Goal: Task Accomplishment & Management: Manage account settings

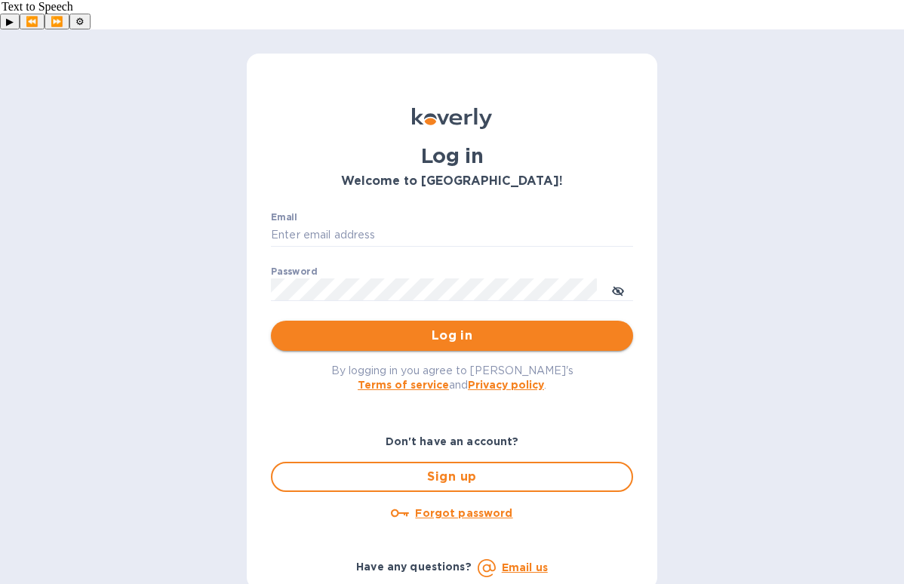
type input "[PERSON_NAME][EMAIL_ADDRESS][DOMAIN_NAME]"
click at [389, 327] on span "Log in" at bounding box center [452, 336] width 338 height 18
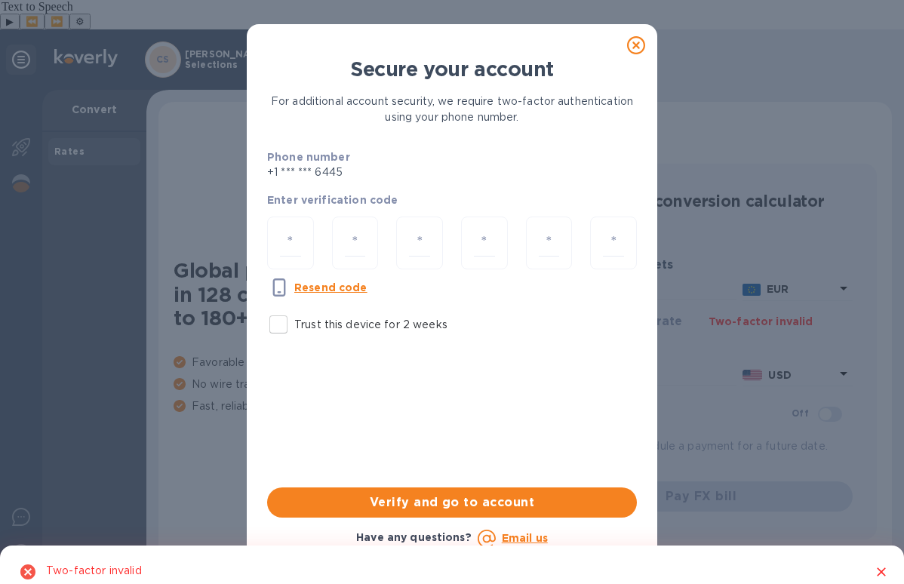
click at [279, 334] on input "Trust this device for 2 weeks" at bounding box center [279, 325] width 32 height 32
checkbox input "true"
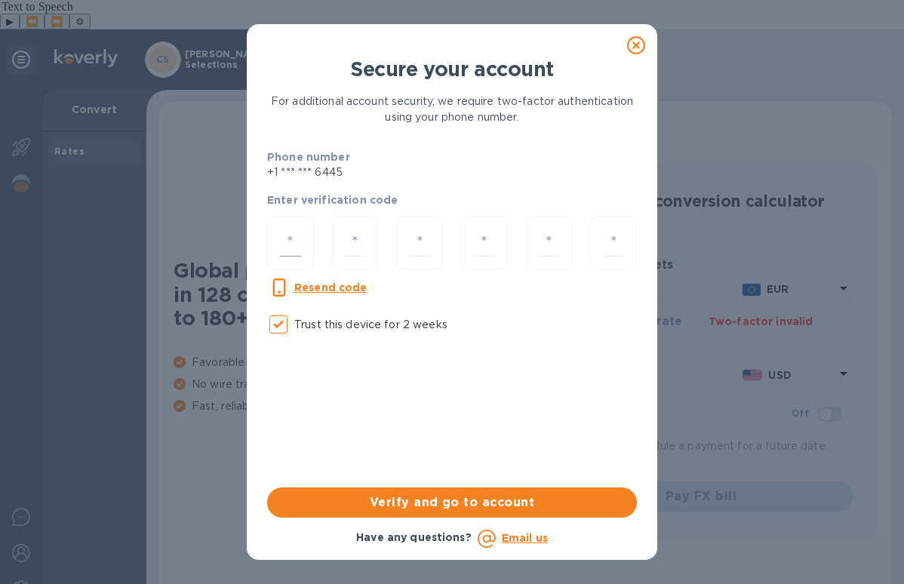
click at [273, 229] on div at bounding box center [290, 244] width 47 height 54
paste input "6"
type input "6"
type input "2"
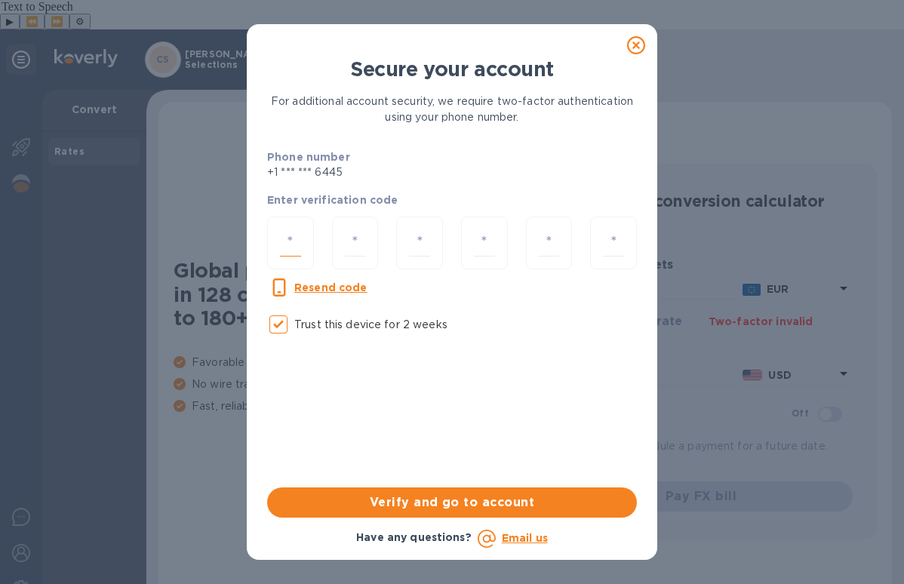
type input "3"
type input "1"
type input "9"
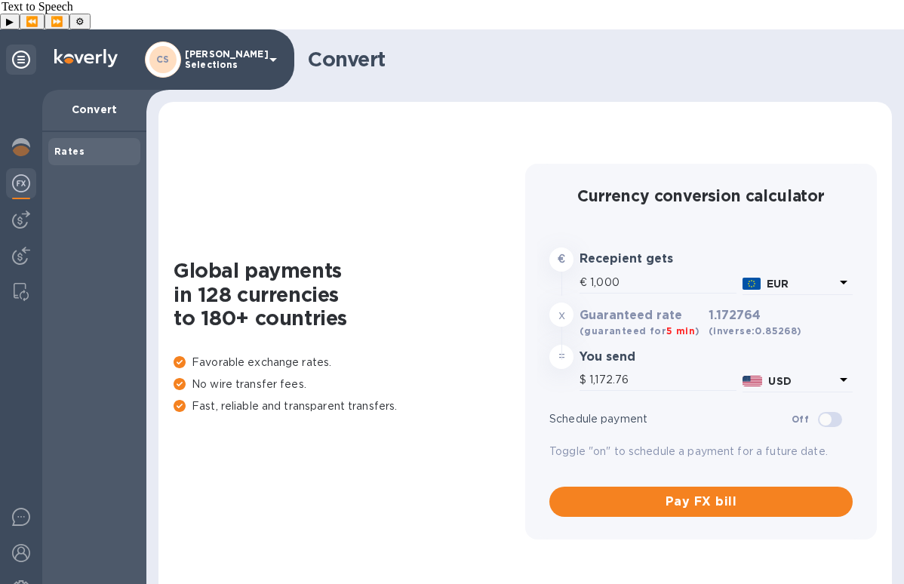
type input "1,172.76"
click at [17, 211] on div at bounding box center [21, 352] width 42 height 524
click at [20, 247] on img at bounding box center [21, 256] width 18 height 18
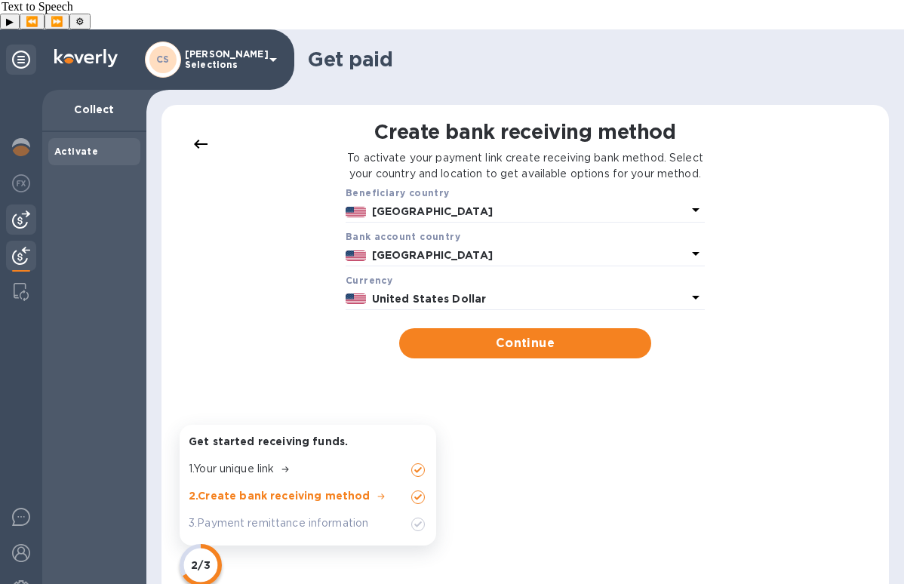
click at [21, 211] on img at bounding box center [21, 220] width 18 height 18
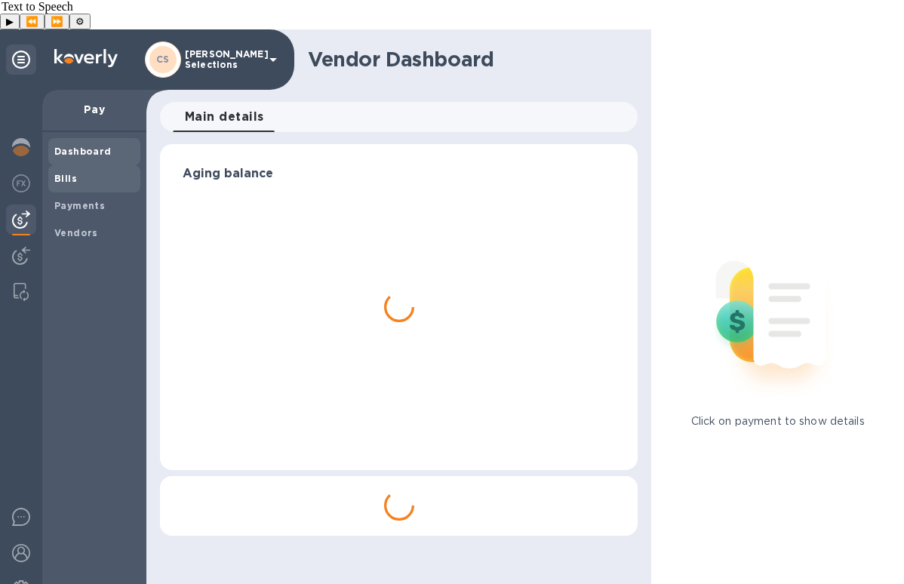
click at [66, 173] on b "Bills" at bounding box center [65, 178] width 23 height 11
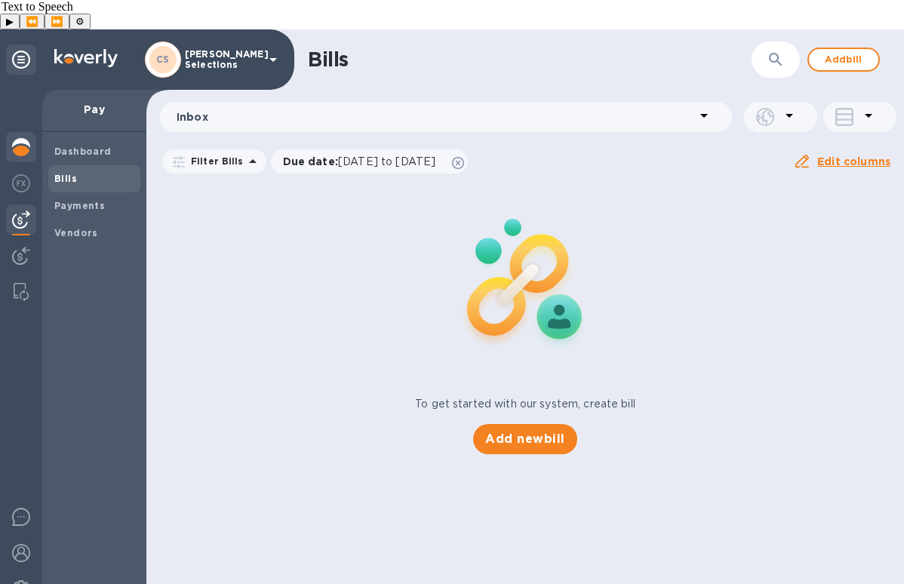
click at [19, 138] on img at bounding box center [21, 147] width 18 height 18
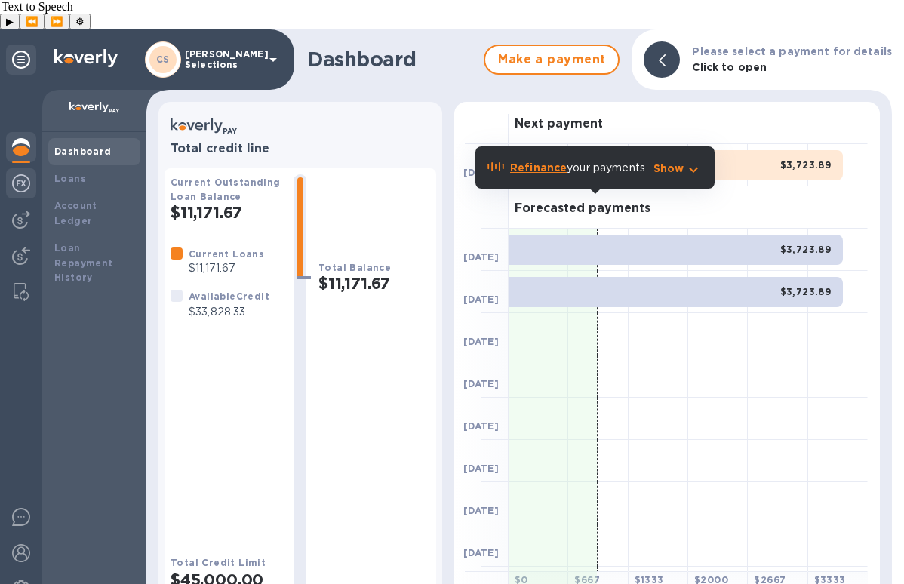
click at [22, 174] on img at bounding box center [21, 183] width 18 height 18
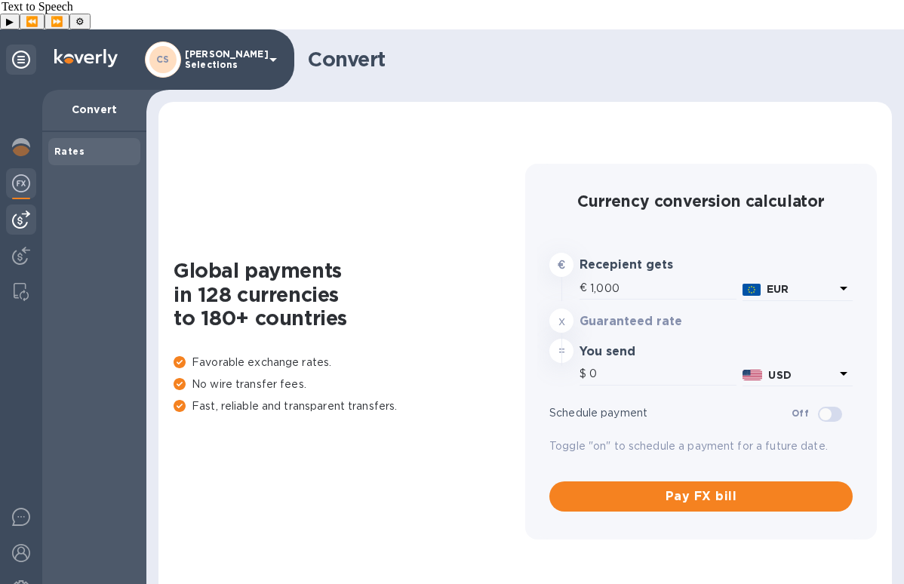
click at [22, 204] on div at bounding box center [21, 219] width 30 height 30
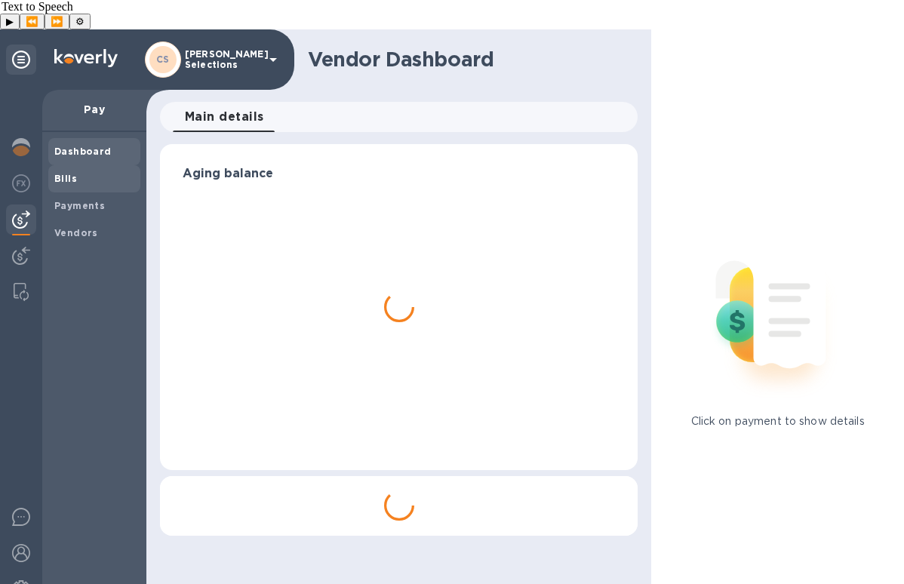
click at [100, 171] on span "Bills" at bounding box center [94, 178] width 80 height 15
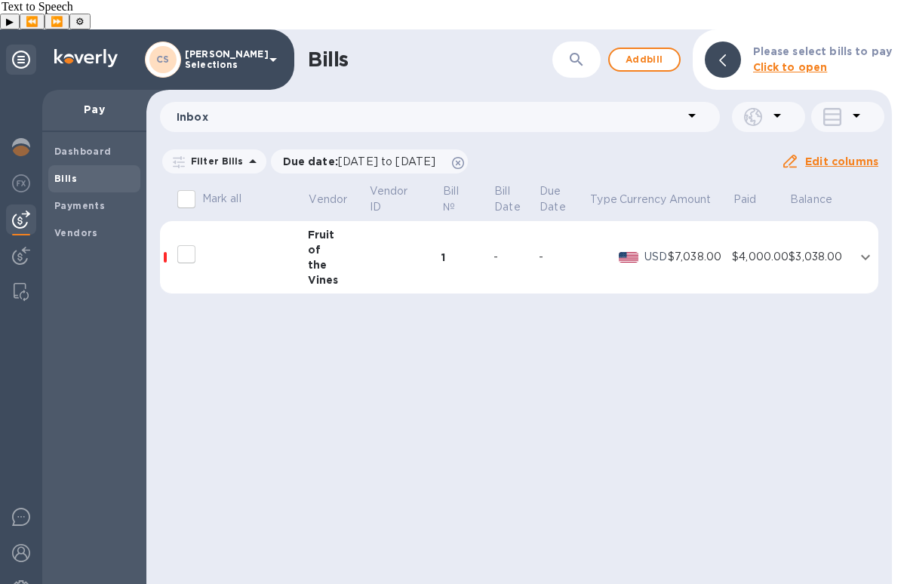
click at [848, 221] on td "$3,038.00" at bounding box center [820, 257] width 64 height 73
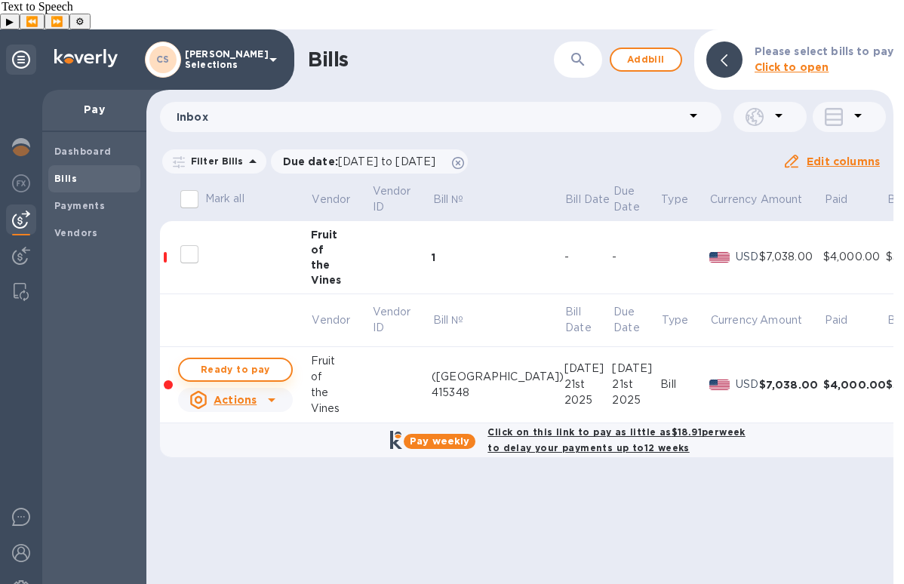
click at [221, 361] on span "Ready to pay" at bounding box center [236, 370] width 88 height 18
checkbox input "true"
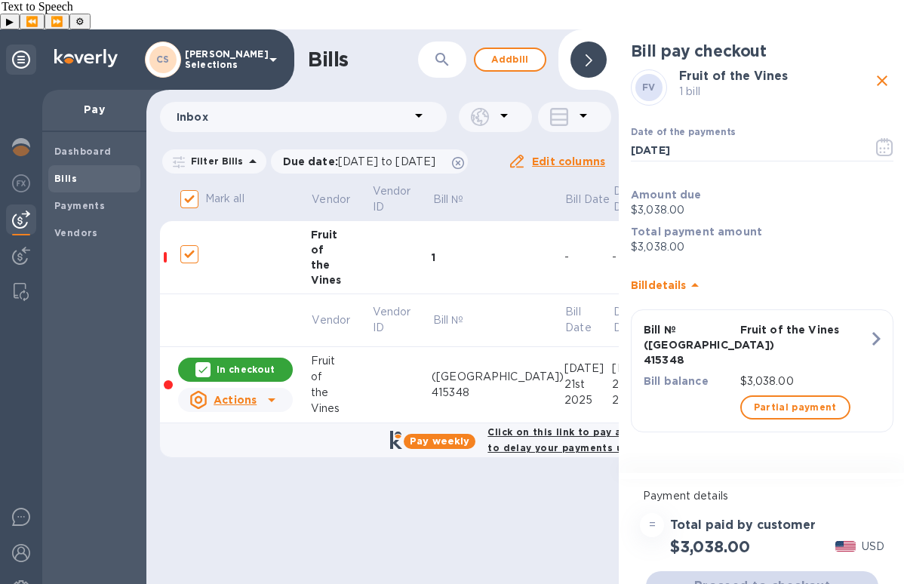
click at [782, 424] on div "Bill pay checkout FV Fruit of the Vines 1 bill Date of the payments [DATE] ​ Am…" at bounding box center [762, 252] width 287 height 447
click at [758, 571] on button "Proceed to checkout" at bounding box center [762, 586] width 232 height 30
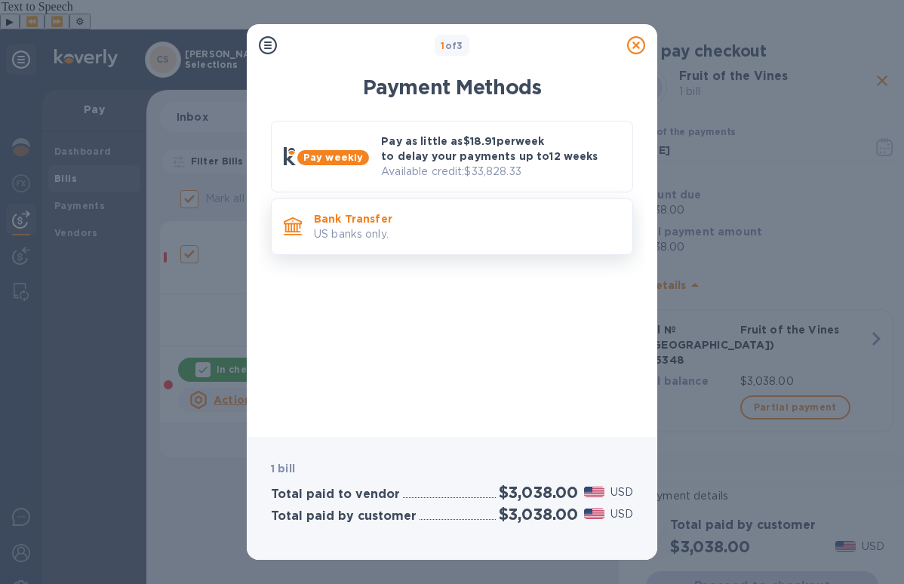
click at [459, 220] on p "Bank Transfer" at bounding box center [467, 218] width 306 height 15
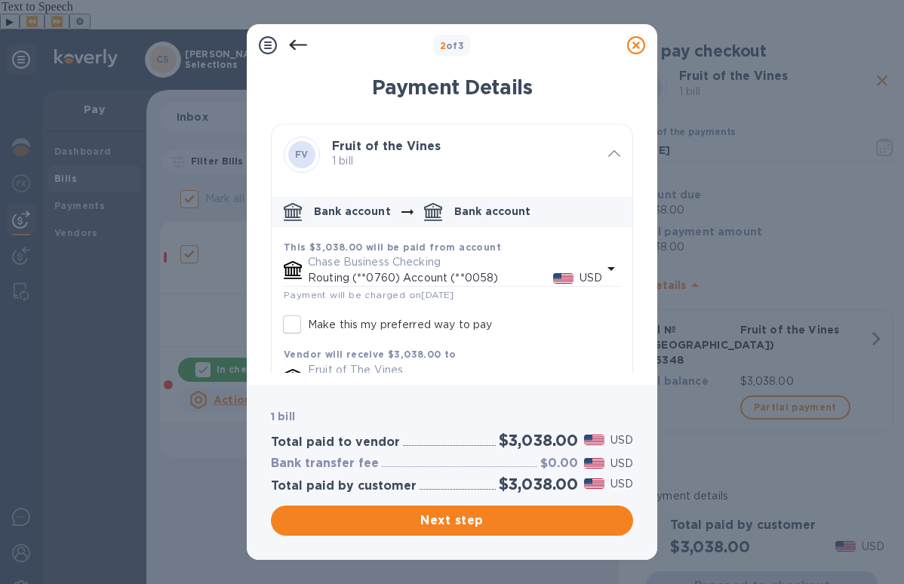
scroll to position [52, 0]
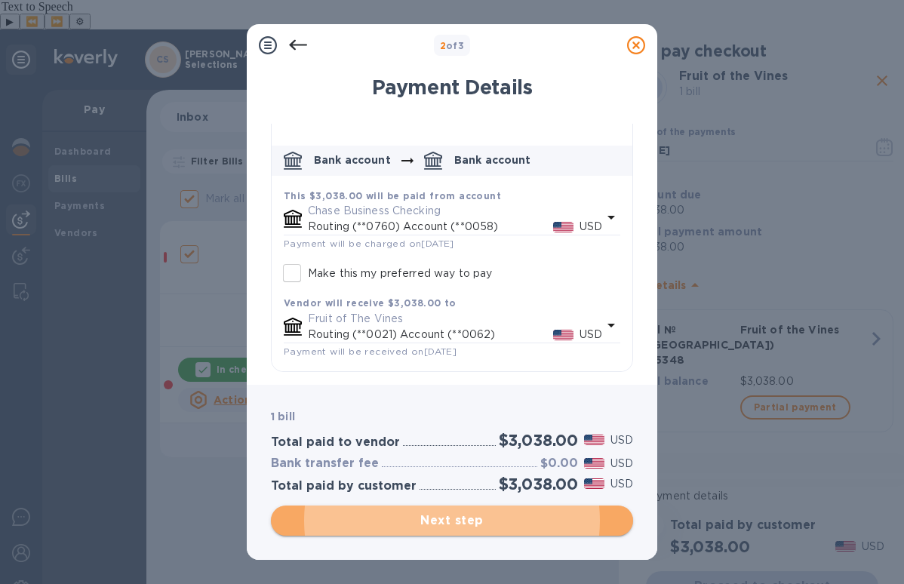
click at [498, 515] on span "Next step" at bounding box center [452, 521] width 338 height 18
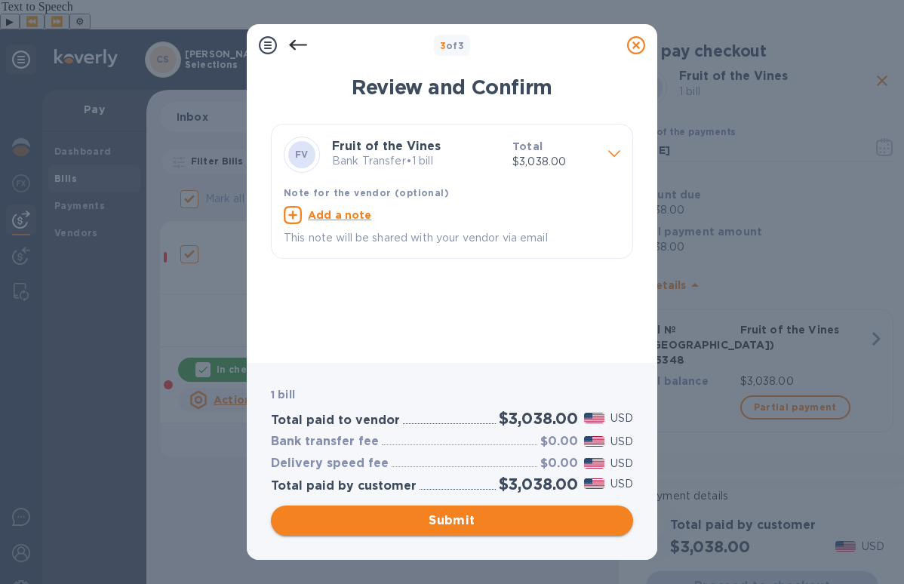
click at [478, 527] on span "Submit" at bounding box center [452, 521] width 338 height 18
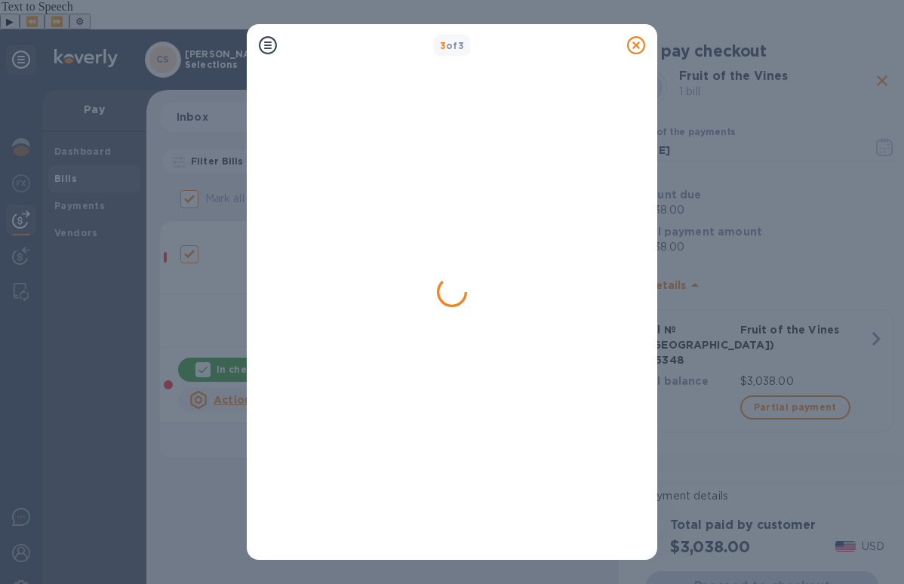
checkbox input "false"
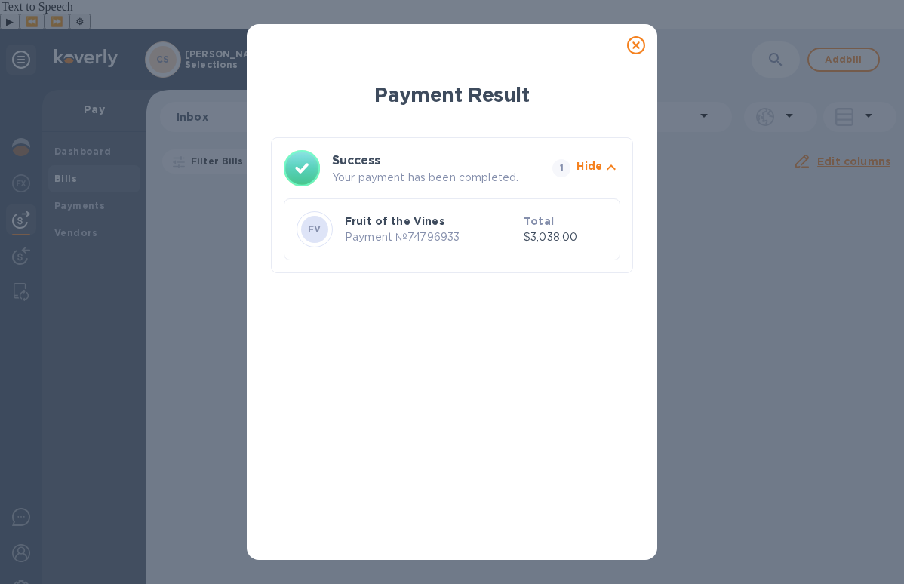
click at [629, 41] on icon at bounding box center [636, 45] width 18 height 18
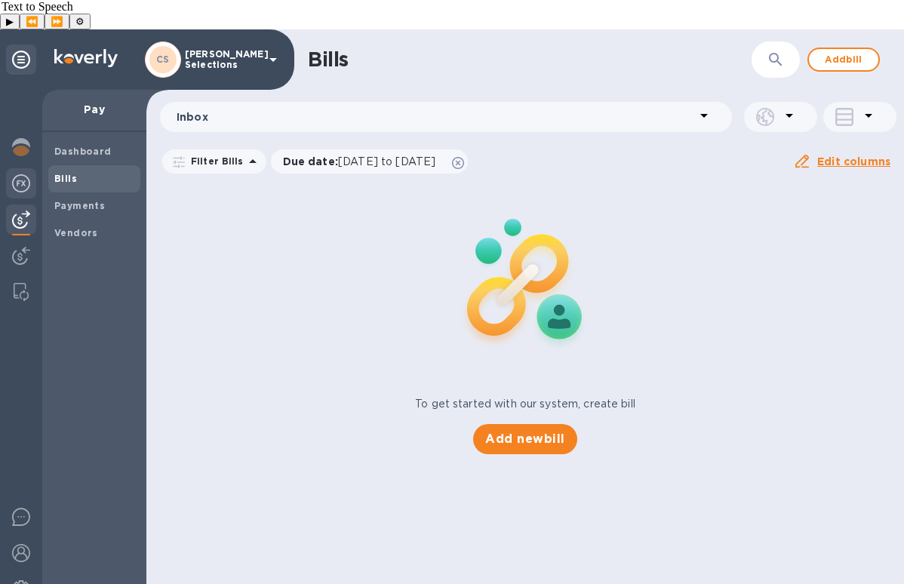
click at [25, 174] on img at bounding box center [21, 183] width 18 height 18
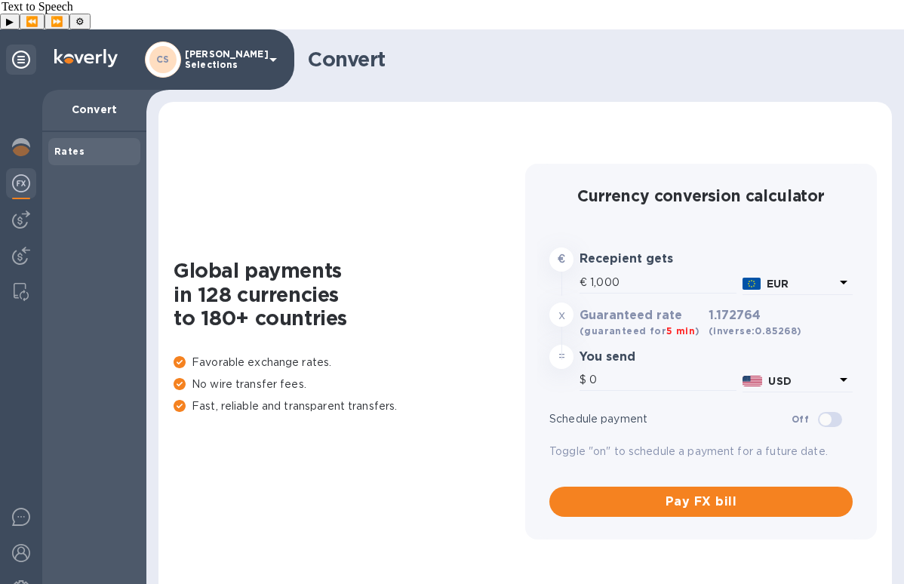
type input "1,172.76"
click at [25, 211] on img at bounding box center [21, 220] width 18 height 18
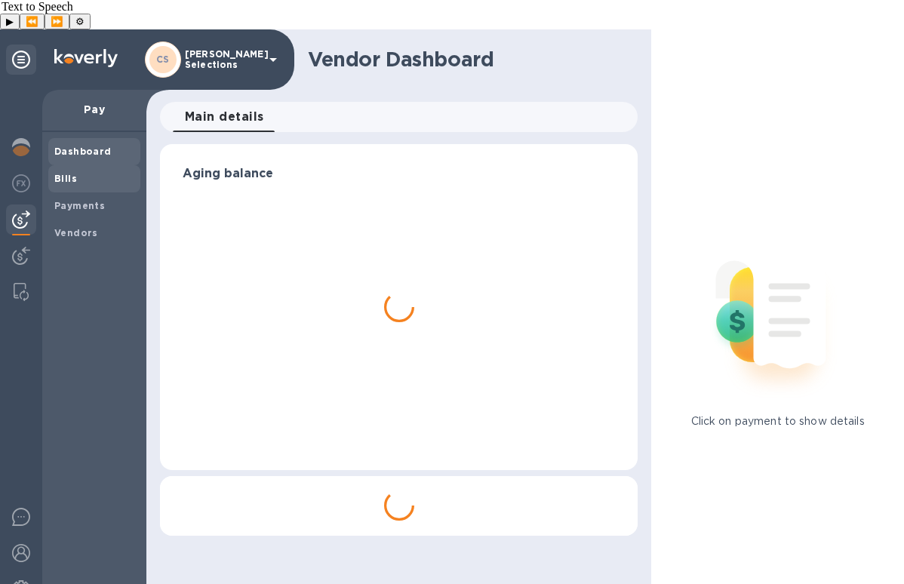
click at [96, 171] on span "Bills" at bounding box center [94, 178] width 80 height 15
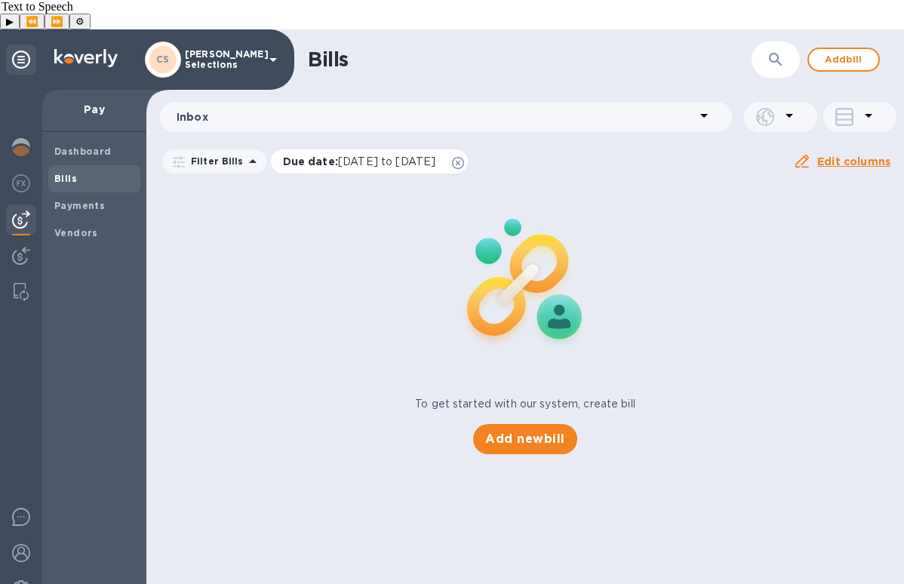
click at [464, 157] on icon at bounding box center [458, 163] width 12 height 12
click at [344, 290] on div "To get started with our system, create bill Add new bill" at bounding box center [525, 318] width 770 height 284
click at [533, 430] on span "Add new bill" at bounding box center [524, 439] width 79 height 18
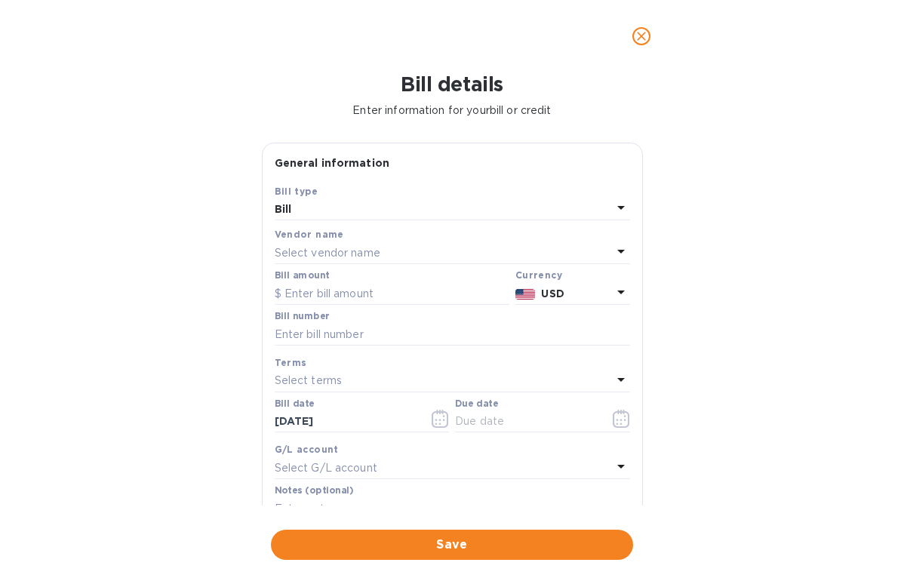
click at [324, 253] on p "Select vendor name" at bounding box center [328, 253] width 106 height 16
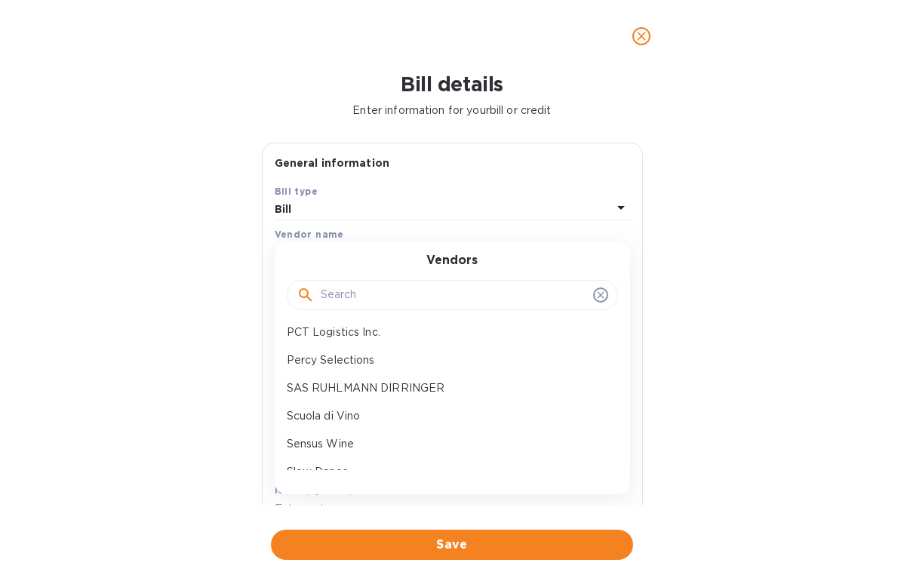
scroll to position [541, 0]
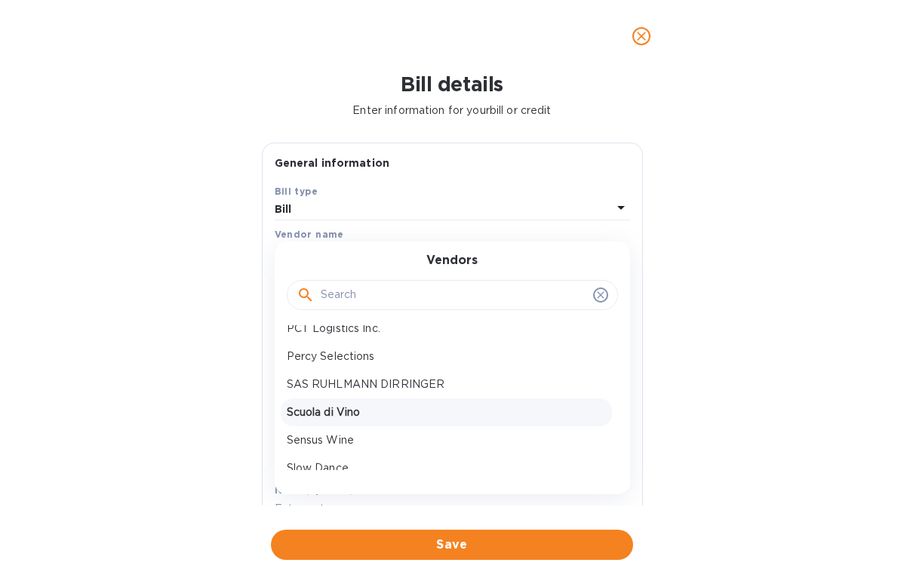
click at [368, 409] on p "Scuola di Vino" at bounding box center [446, 412] width 319 height 16
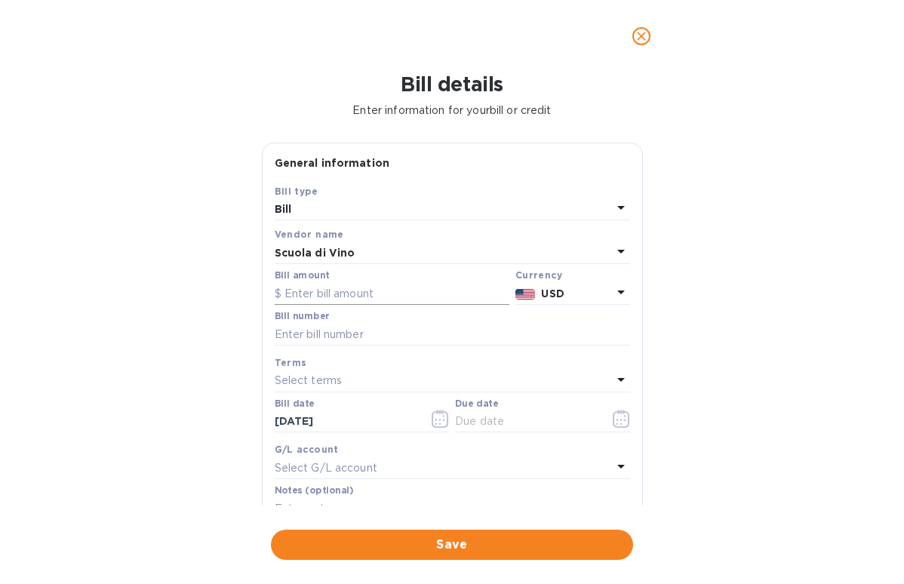
click at [302, 291] on input "text" at bounding box center [392, 293] width 235 height 23
click at [321, 287] on input "text" at bounding box center [392, 293] width 235 height 23
paste input "14,254.00"
type input "14,254.00"
click at [299, 340] on input "text" at bounding box center [452, 334] width 355 height 23
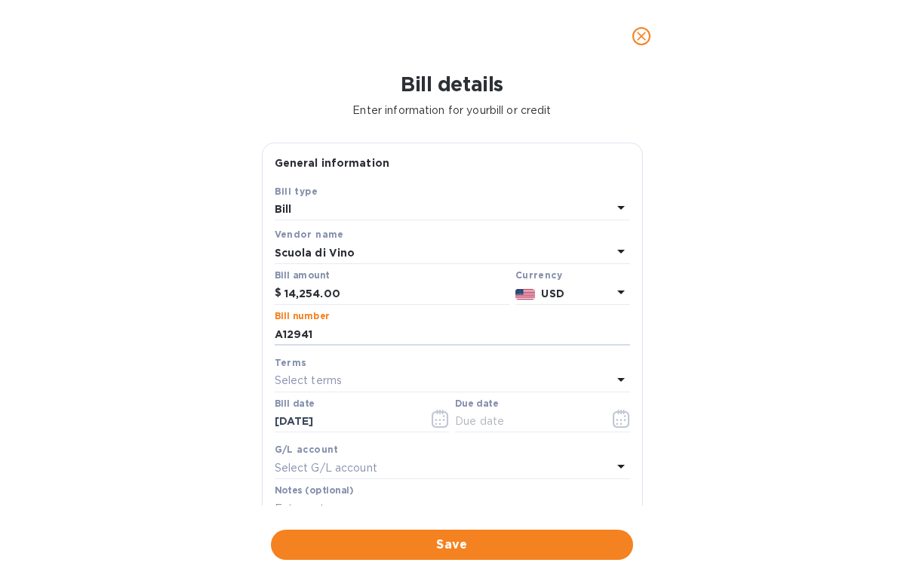
type input "A12941"
click at [449, 383] on div "Select terms" at bounding box center [443, 380] width 337 height 21
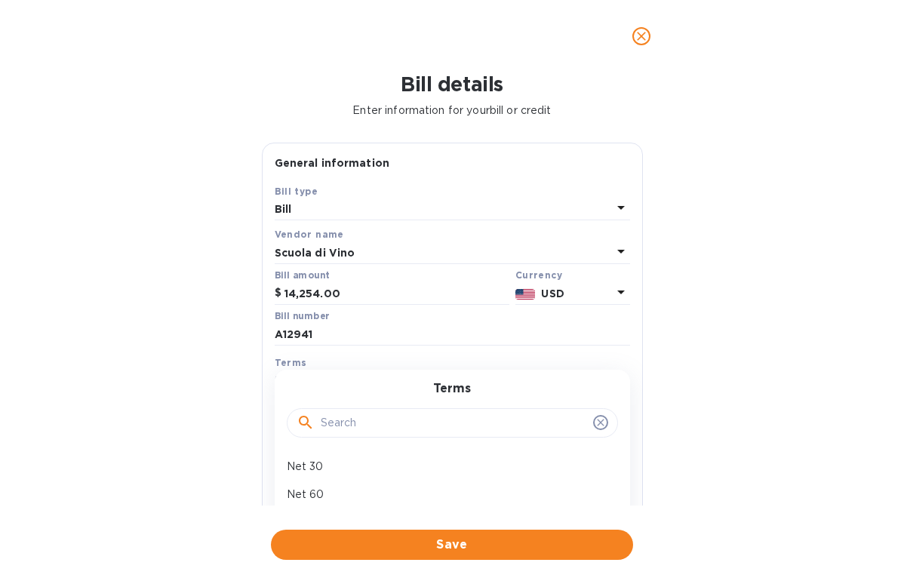
scroll to position [204, 0]
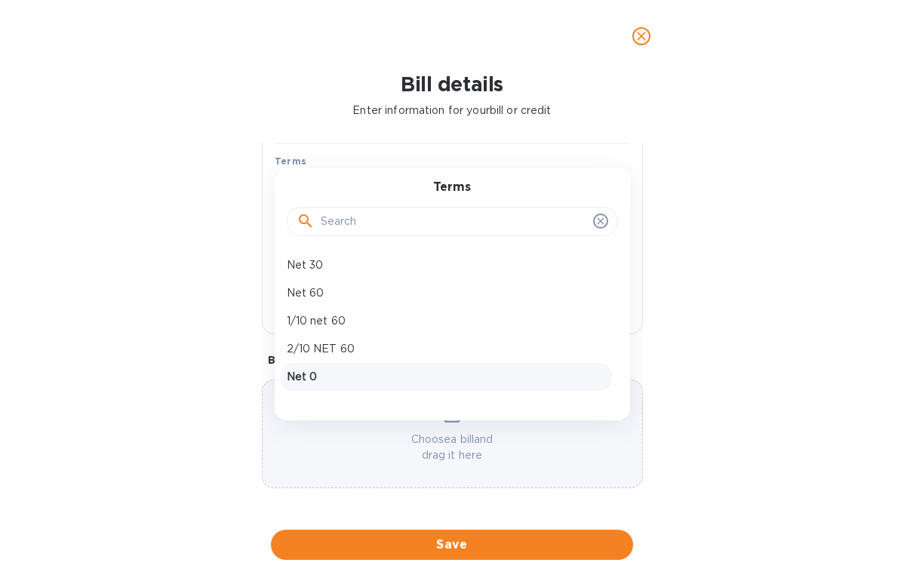
click at [324, 384] on div "Net 0" at bounding box center [446, 377] width 331 height 28
type input "[DATE]"
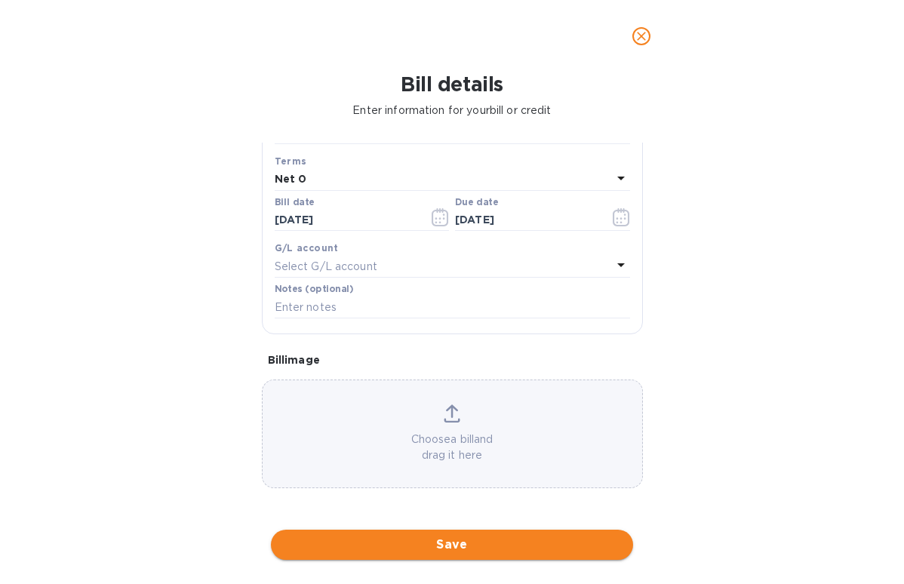
click at [432, 550] on span "Save" at bounding box center [452, 545] width 338 height 18
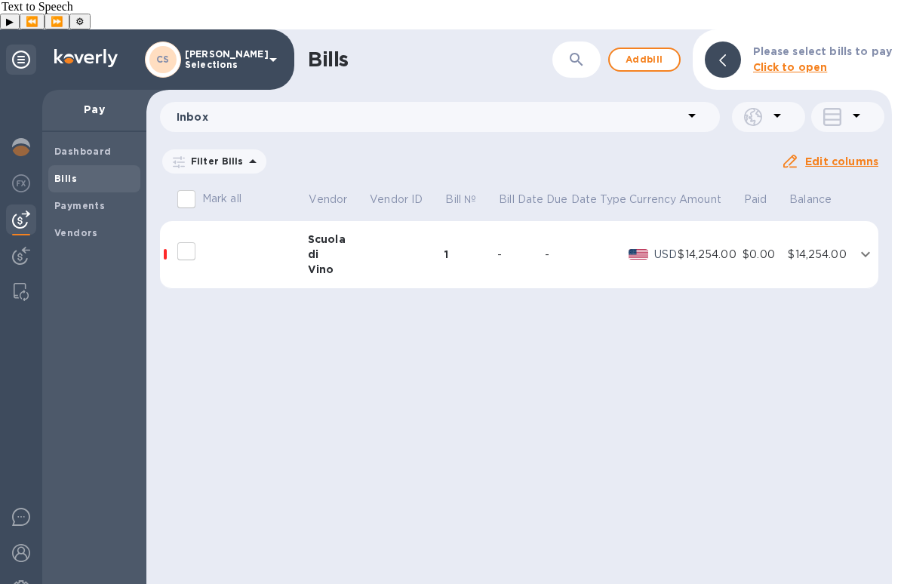
click at [853, 221] on td at bounding box center [866, 255] width 26 height 68
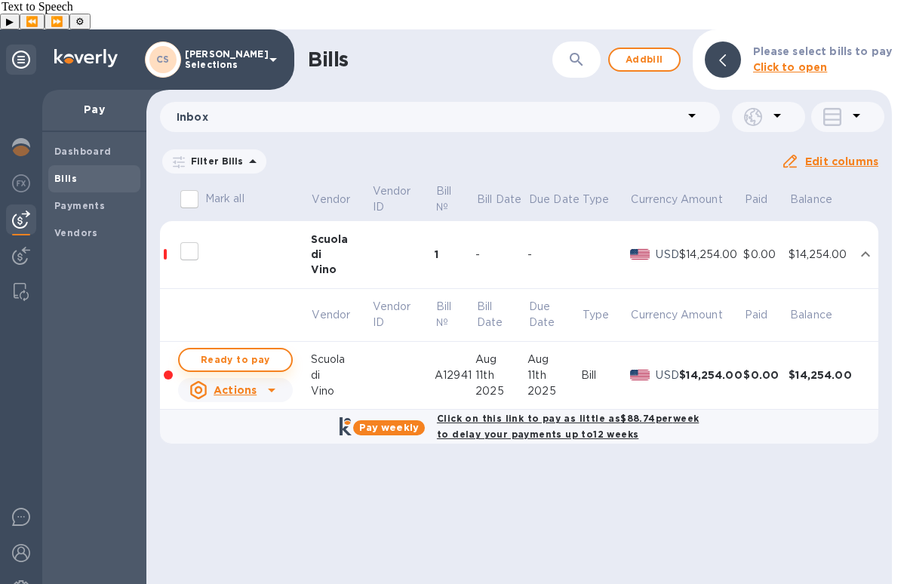
click at [254, 351] on span "Ready to pay" at bounding box center [236, 360] width 88 height 18
checkbox input "true"
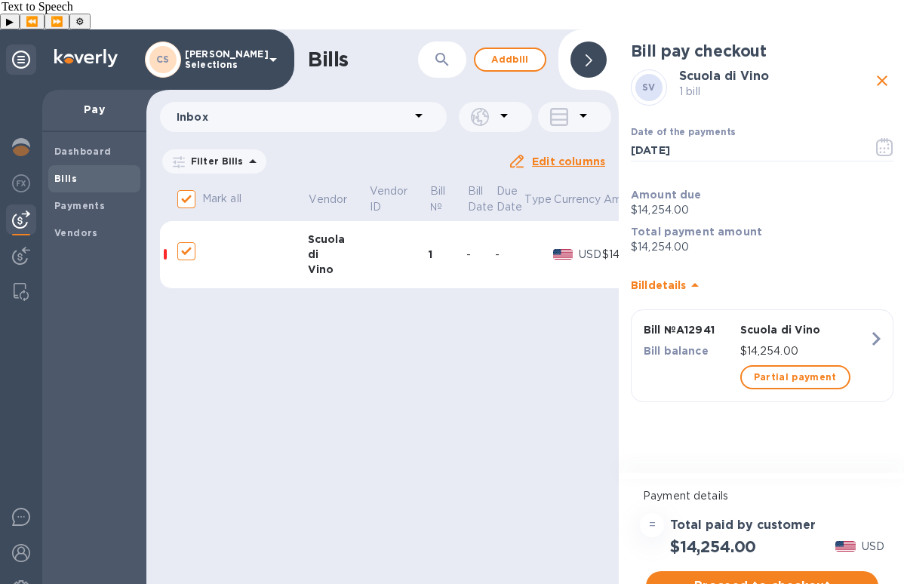
click at [784, 577] on span "Proceed to checkout" at bounding box center [762, 586] width 208 height 18
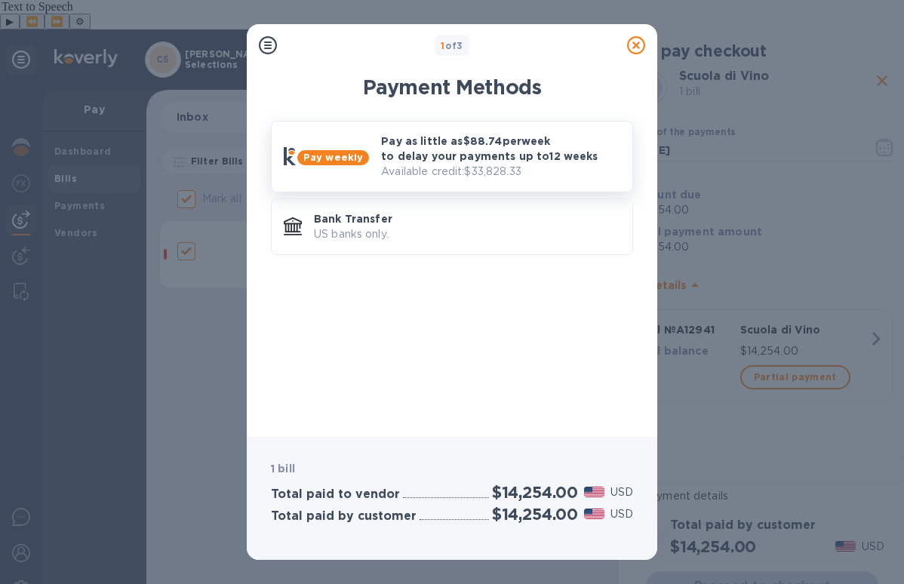
click at [490, 164] on p "Available credit: $33,828.33" at bounding box center [500, 172] width 239 height 16
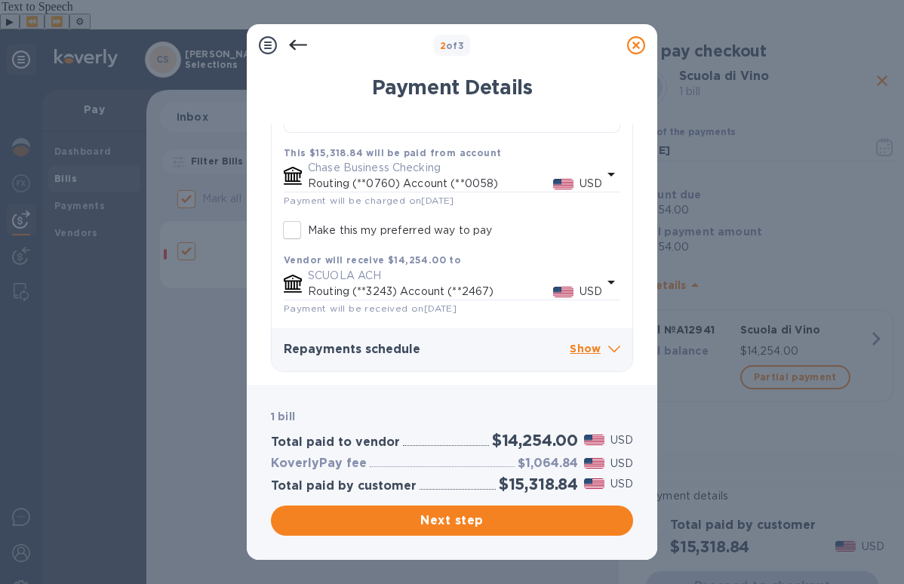
scroll to position [0, 0]
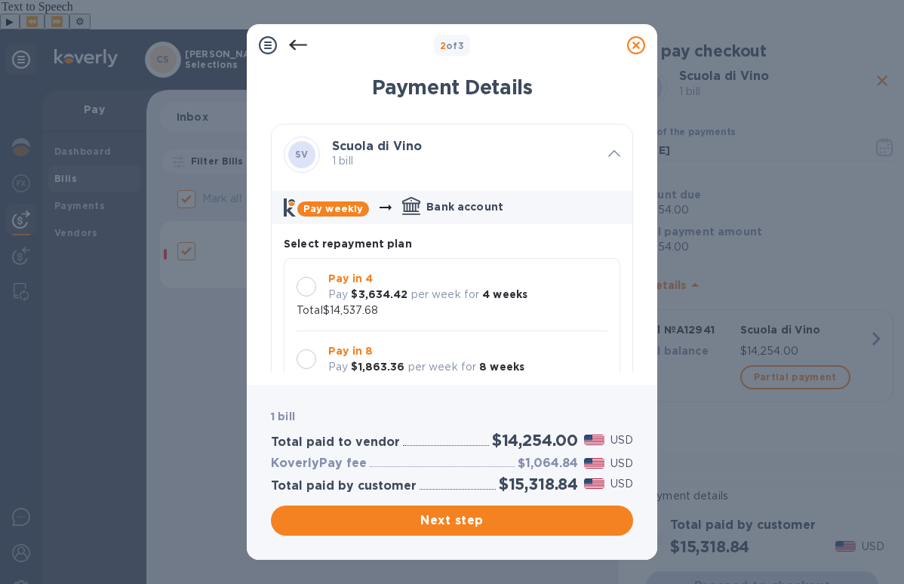
click at [459, 287] on div "Pay in 4 Pay $3,634.42 per week for 4 weeks" at bounding box center [427, 287] width 211 height 44
click at [480, 518] on span "Next step" at bounding box center [452, 521] width 338 height 18
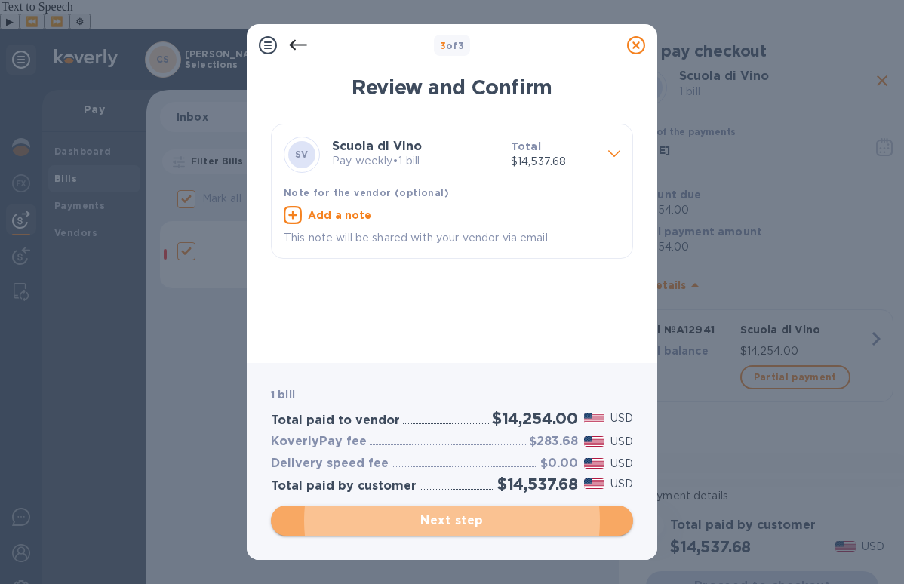
click at [487, 515] on span "Next step" at bounding box center [452, 521] width 338 height 18
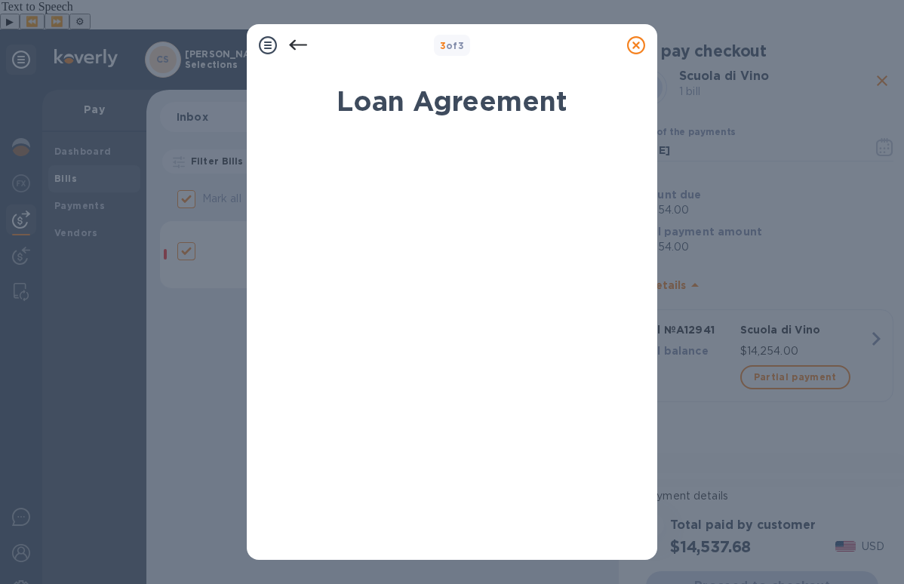
scroll to position [259, 0]
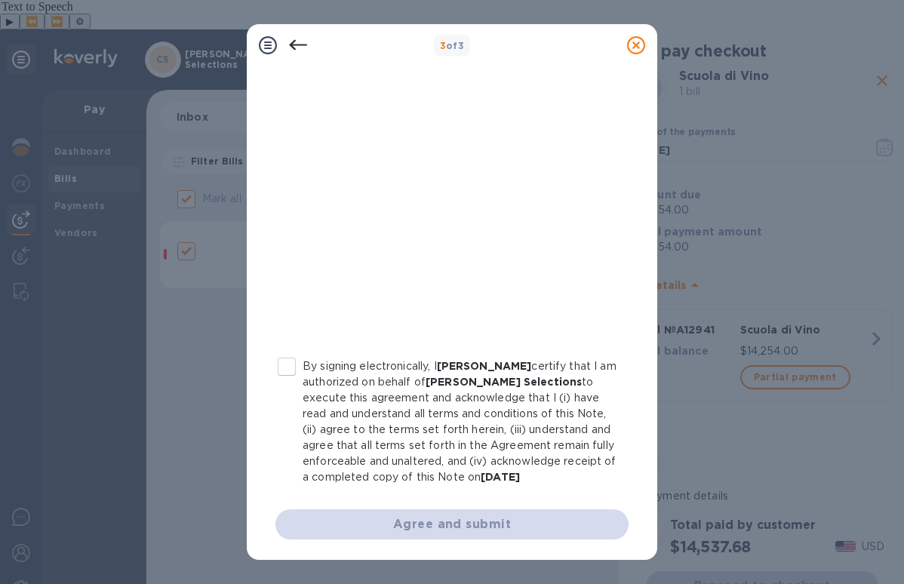
click at [289, 364] on input "By signing electronically, I [PERSON_NAME] certify that I am authorized on beha…" at bounding box center [287, 367] width 32 height 32
checkbox input "true"
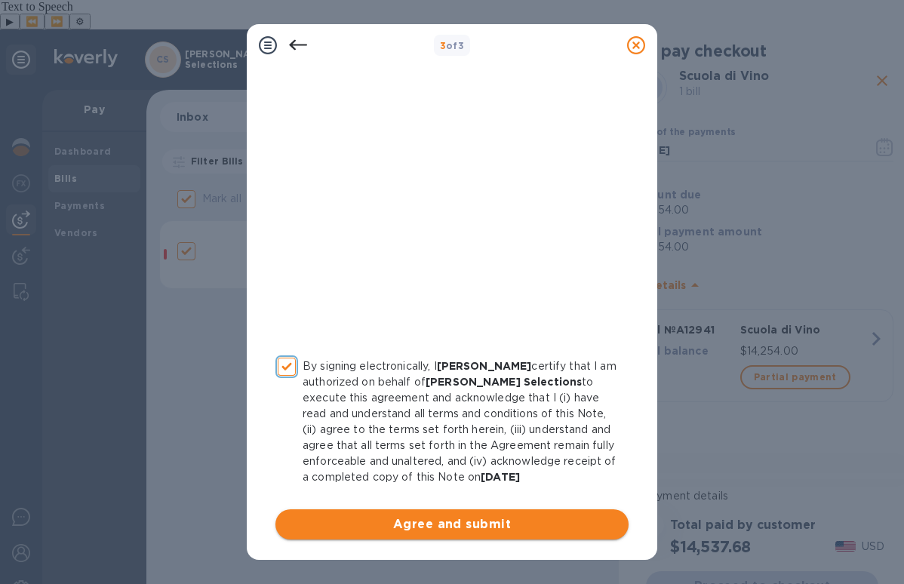
click at [494, 526] on span "Agree and submit" at bounding box center [451, 524] width 329 height 18
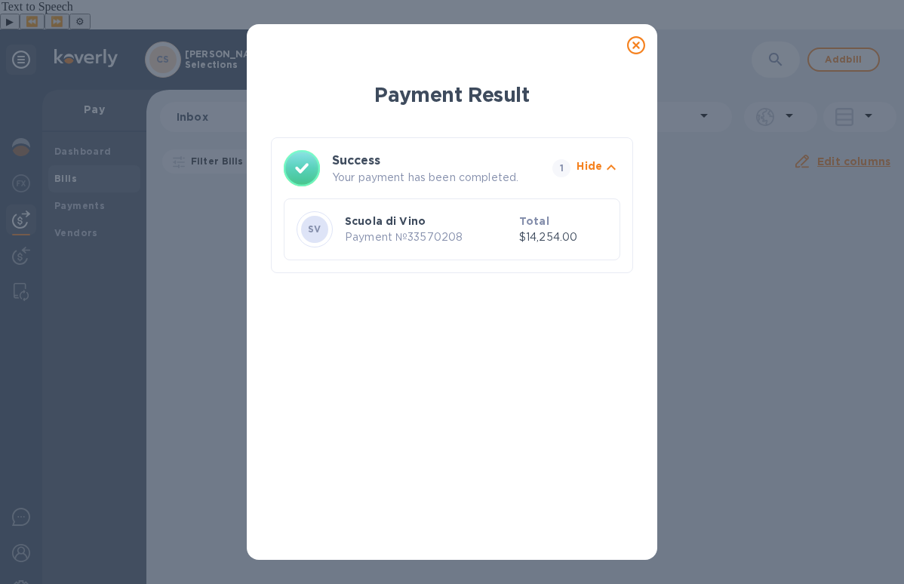
click at [630, 45] on icon at bounding box center [636, 45] width 18 height 18
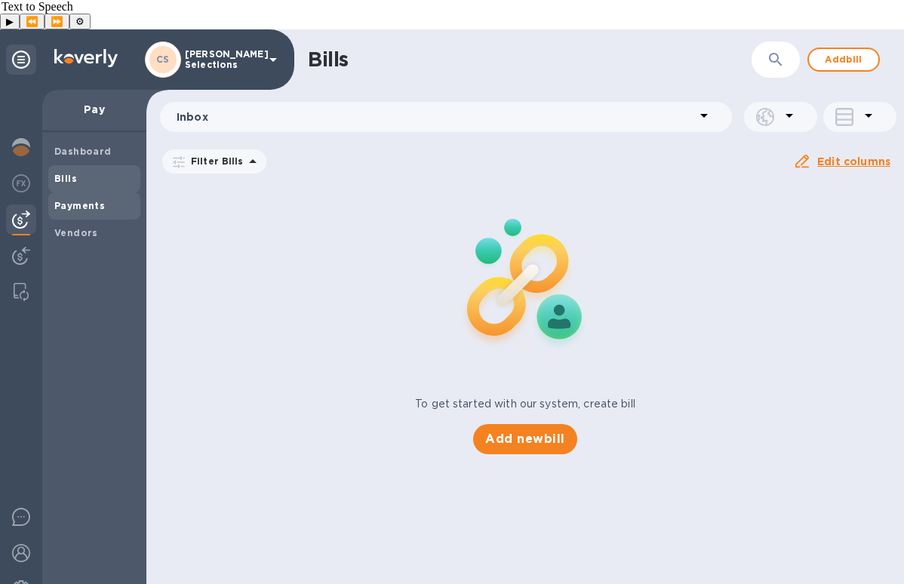
click at [104, 192] on div "Payments" at bounding box center [94, 205] width 92 height 27
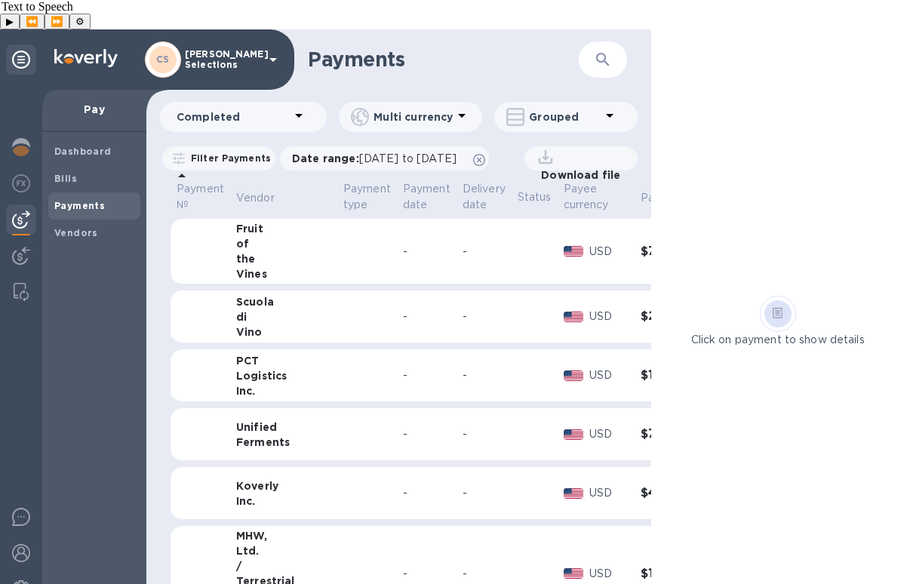
scroll to position [0, 81]
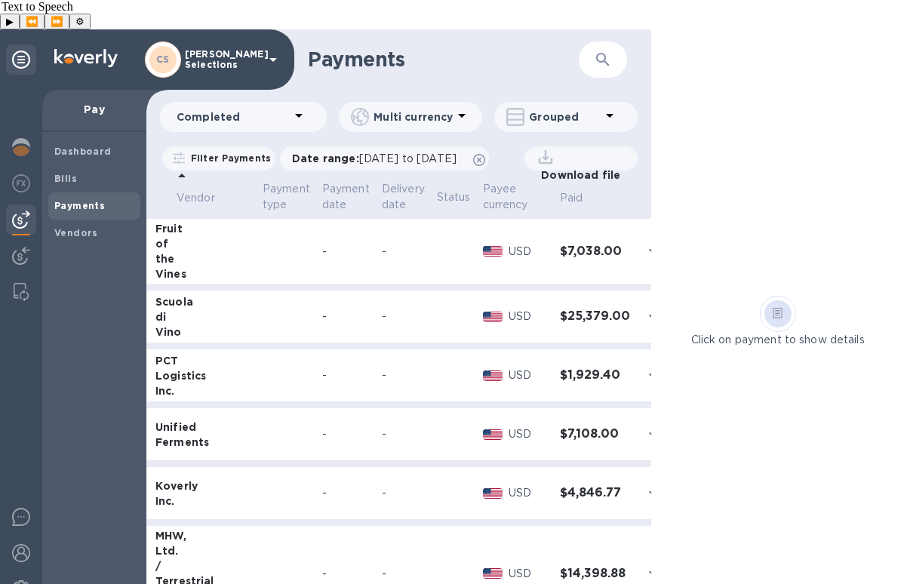
click at [227, 152] on p "Filter Payments" at bounding box center [228, 158] width 86 height 13
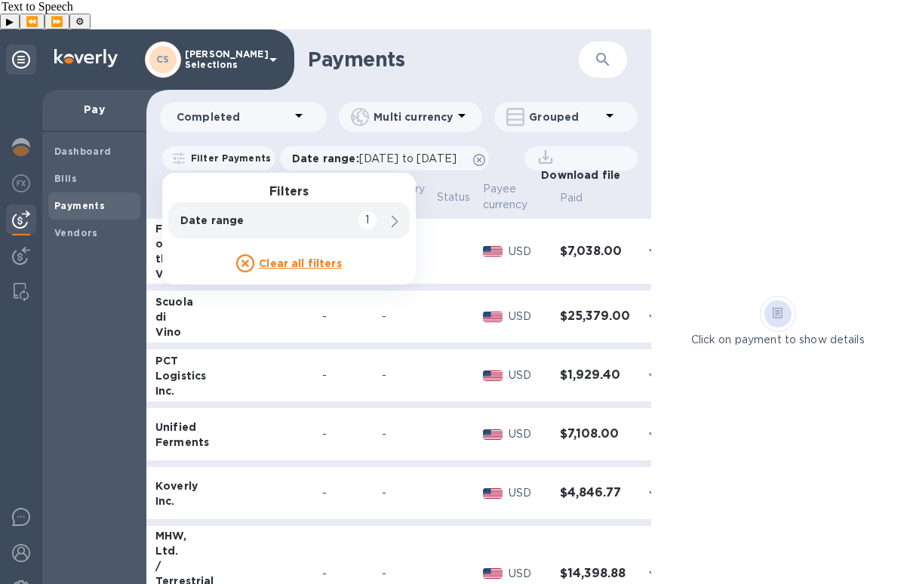
click at [303, 254] on div "Clear all filters" at bounding box center [288, 263] width 241 height 18
click at [291, 256] on p "Clear all filters" at bounding box center [300, 263] width 83 height 15
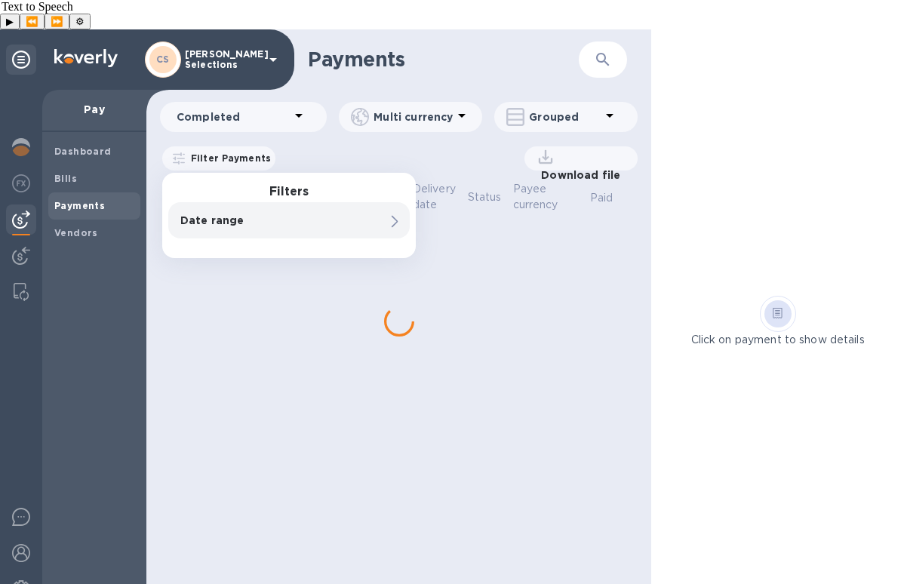
scroll to position [0, 13]
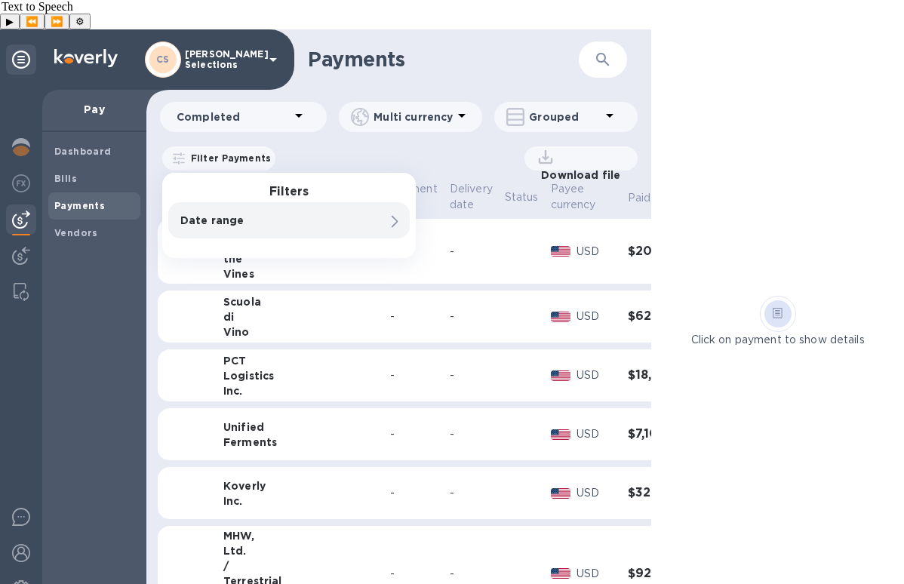
click at [416, 110] on div "Payments ​ Completed Multi currency Grouped Filter Payments Filters Date range …" at bounding box center [398, 321] width 505 height 584
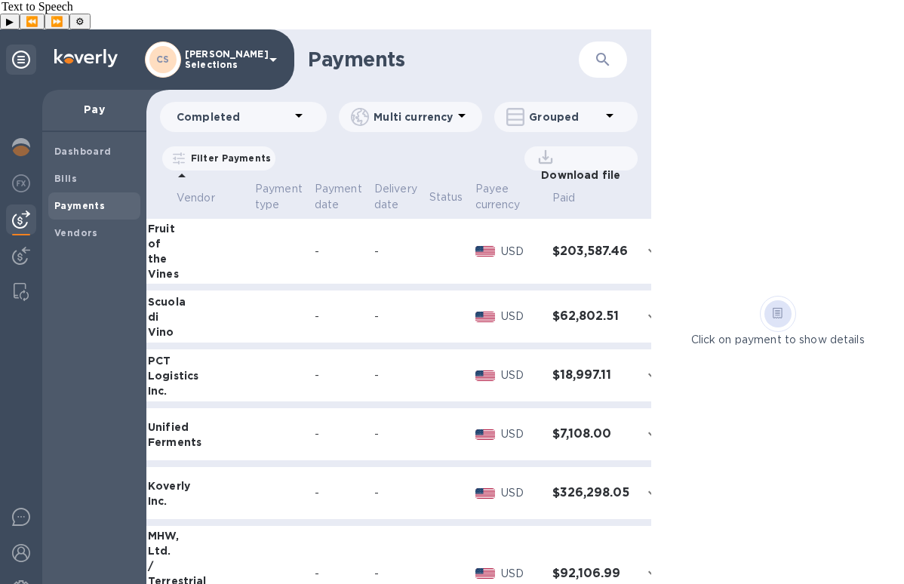
scroll to position [0, 0]
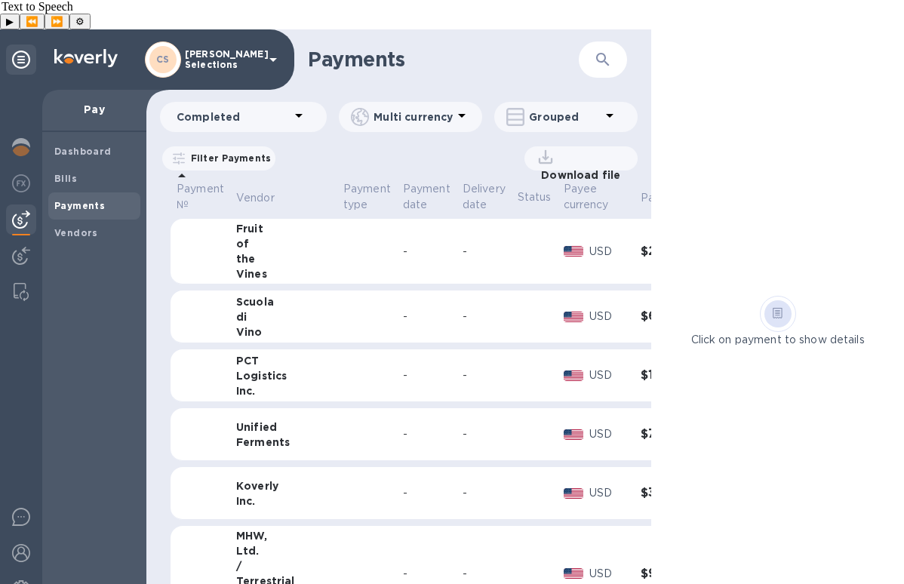
click at [607, 106] on icon at bounding box center [610, 115] width 18 height 18
click at [431, 137] on div at bounding box center [452, 292] width 904 height 584
click at [570, 106] on div "Grouped" at bounding box center [562, 116] width 112 height 21
click at [575, 121] on li "Separate all payments" at bounding box center [576, 127] width 164 height 48
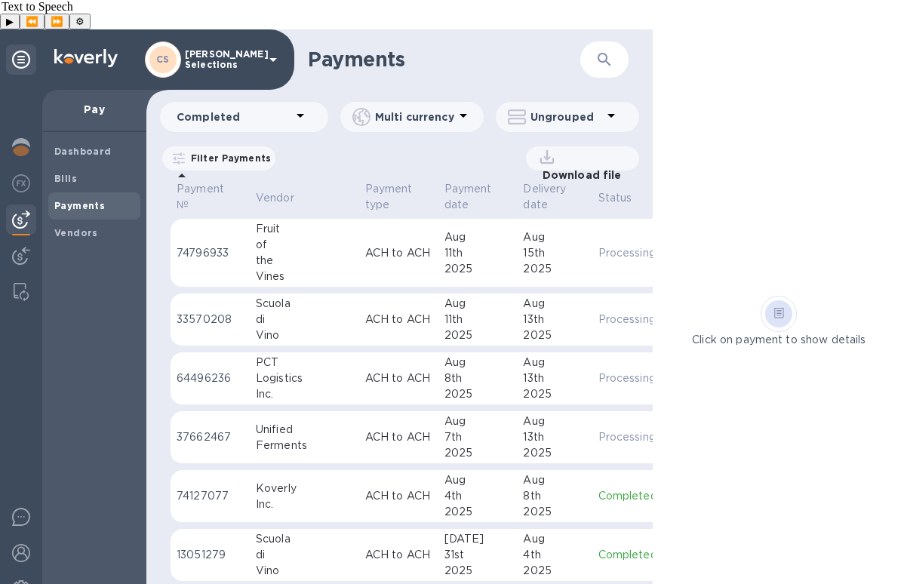
click at [229, 152] on p "Filter Payments" at bounding box center [228, 158] width 86 height 13
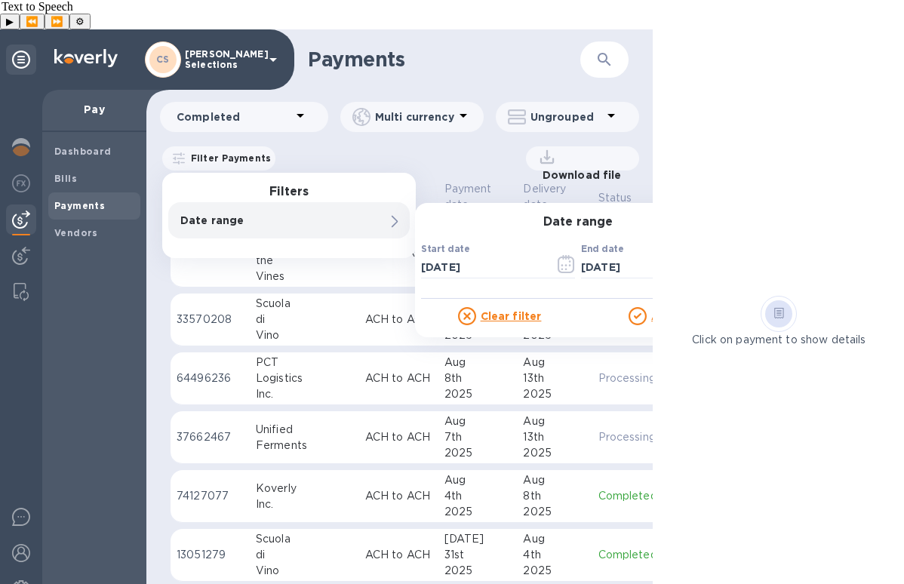
click at [347, 146] on div "Download file" at bounding box center [461, 158] width 355 height 24
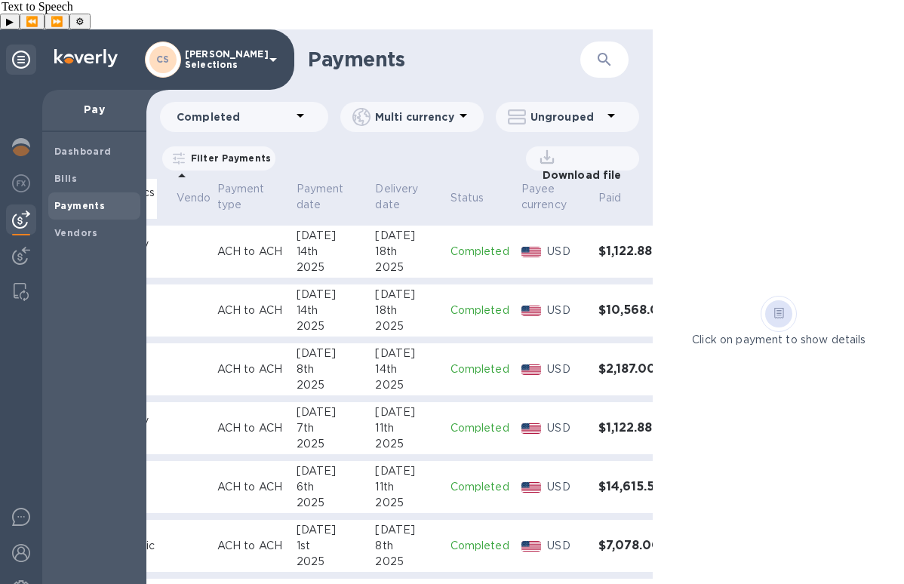
scroll to position [837, 0]
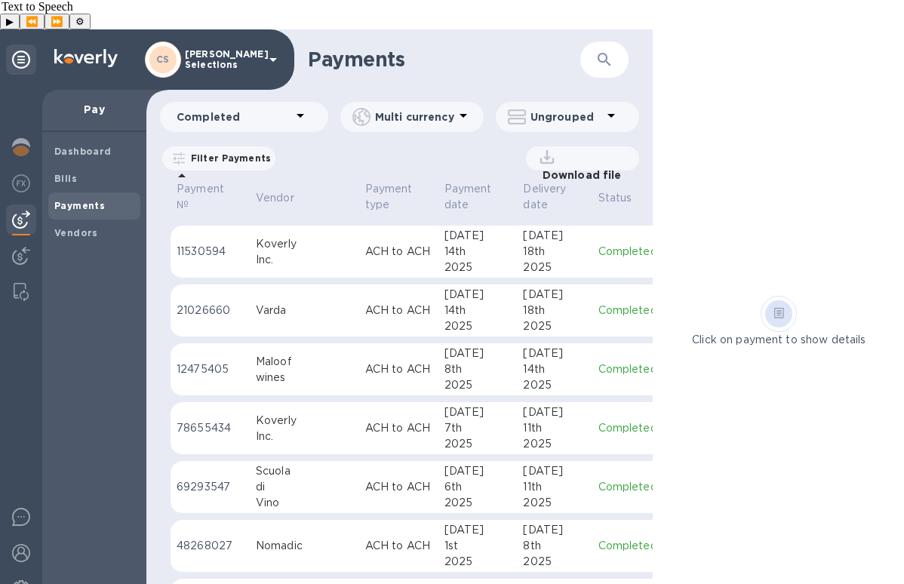
click at [367, 479] on p "ACH to ACH" at bounding box center [398, 487] width 67 height 16
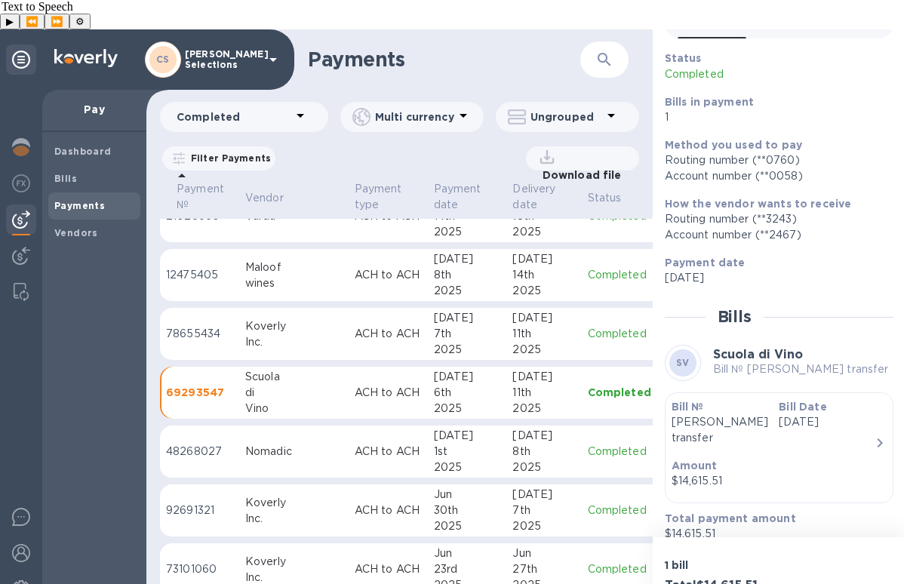
scroll to position [932, 0]
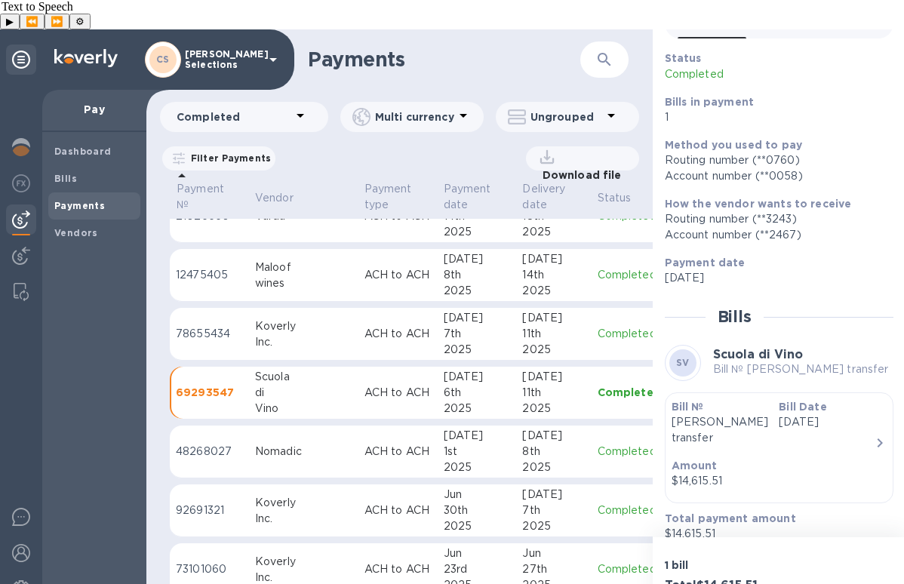
click at [316, 334] on div "Inc." at bounding box center [303, 342] width 97 height 16
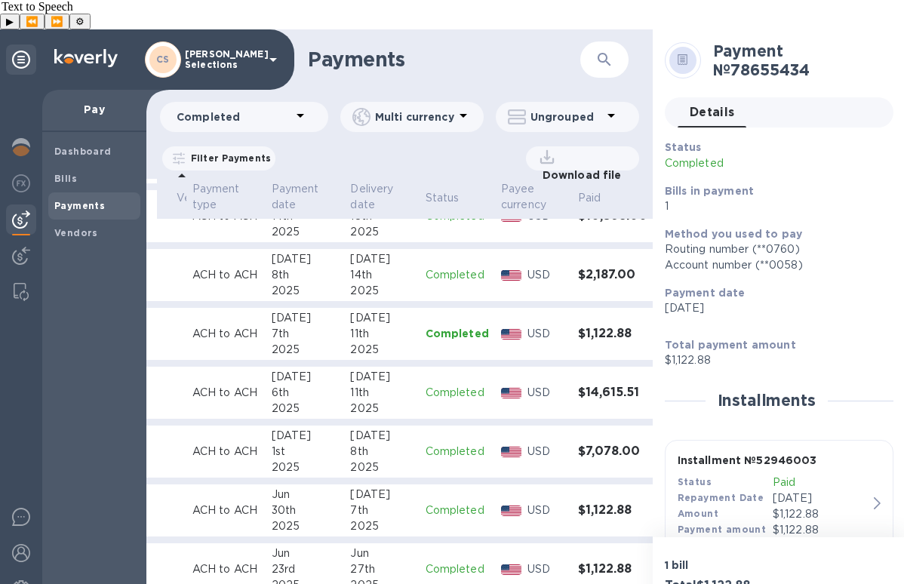
scroll to position [56, 0]
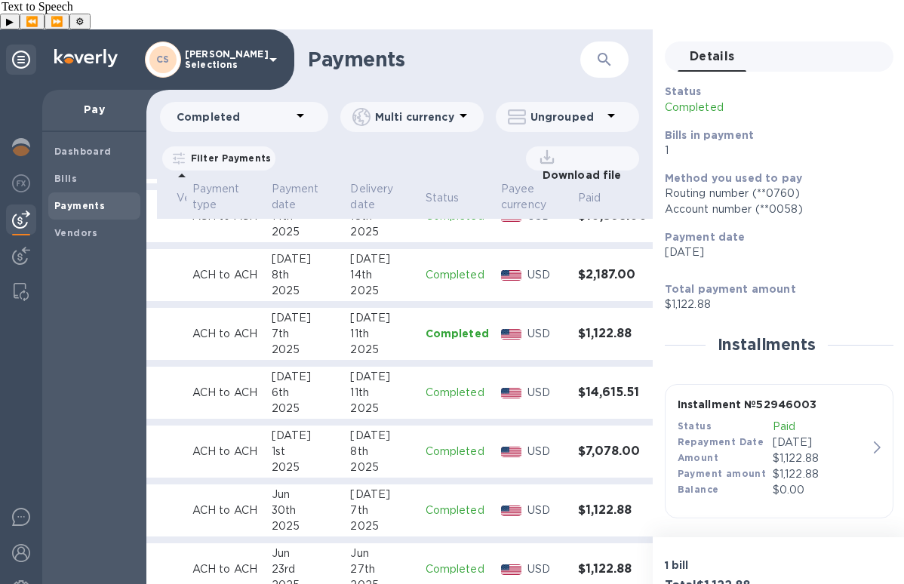
click at [868, 407] on div "Installment № 52946003 Status Paid Repayment Date Jul 7, 2025 Amount $1,122.88 …" at bounding box center [779, 451] width 215 height 121
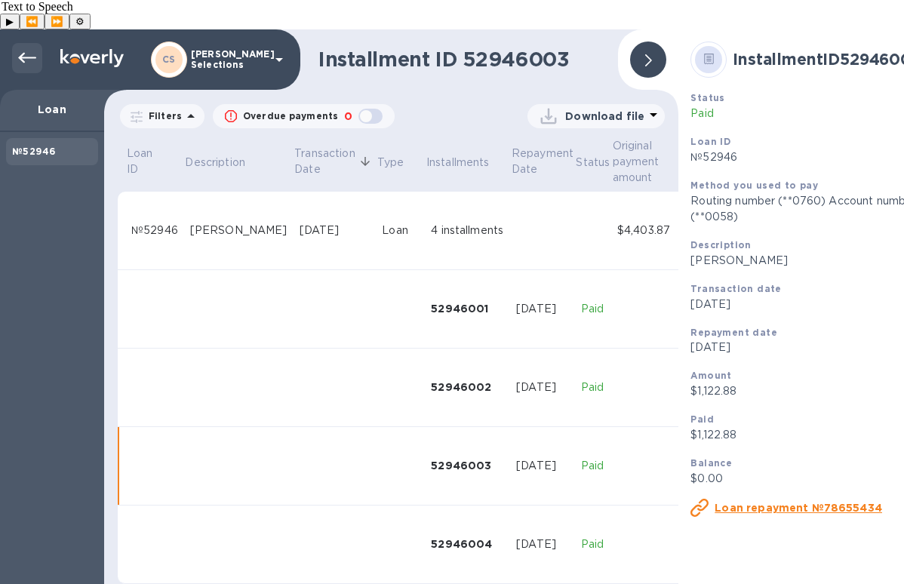
click at [27, 49] on icon at bounding box center [27, 58] width 18 height 18
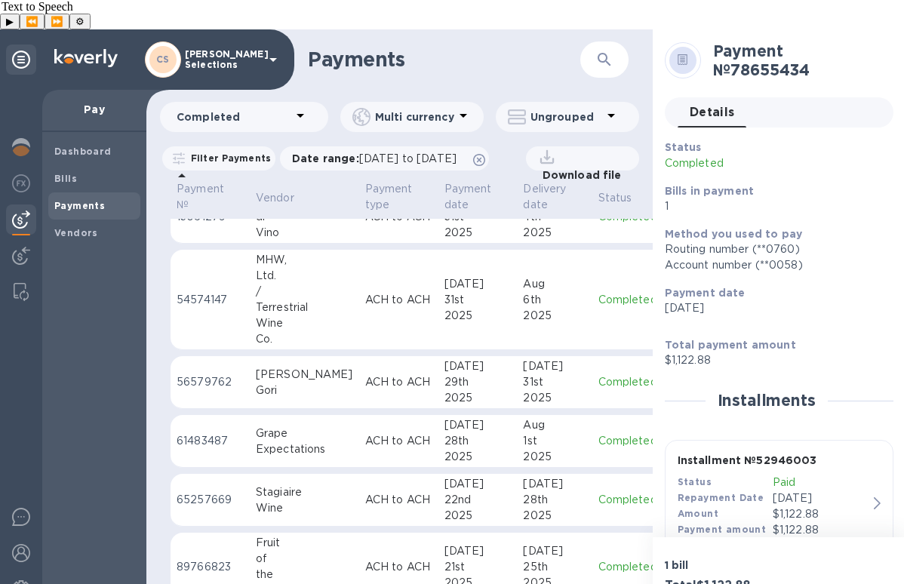
scroll to position [567, 0]
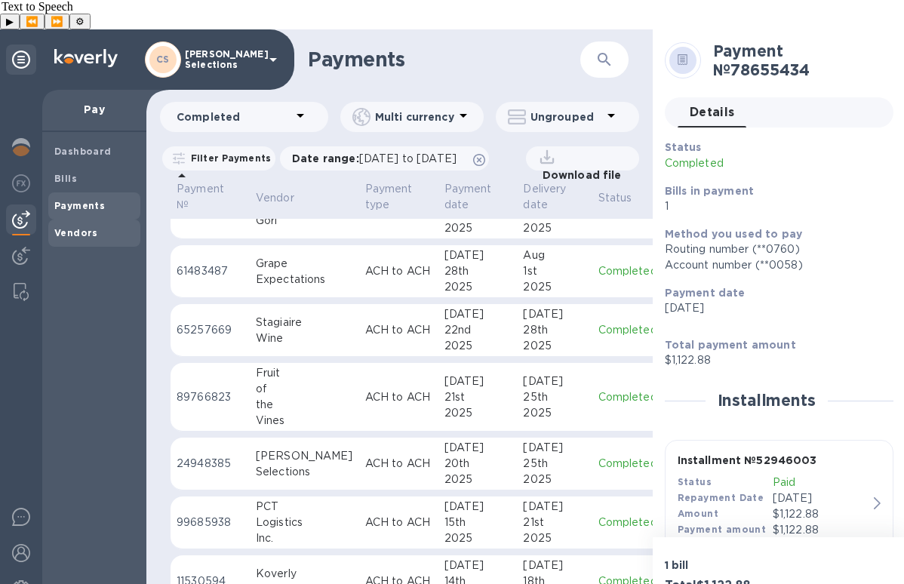
click at [95, 226] on span "Vendors" at bounding box center [94, 233] width 80 height 15
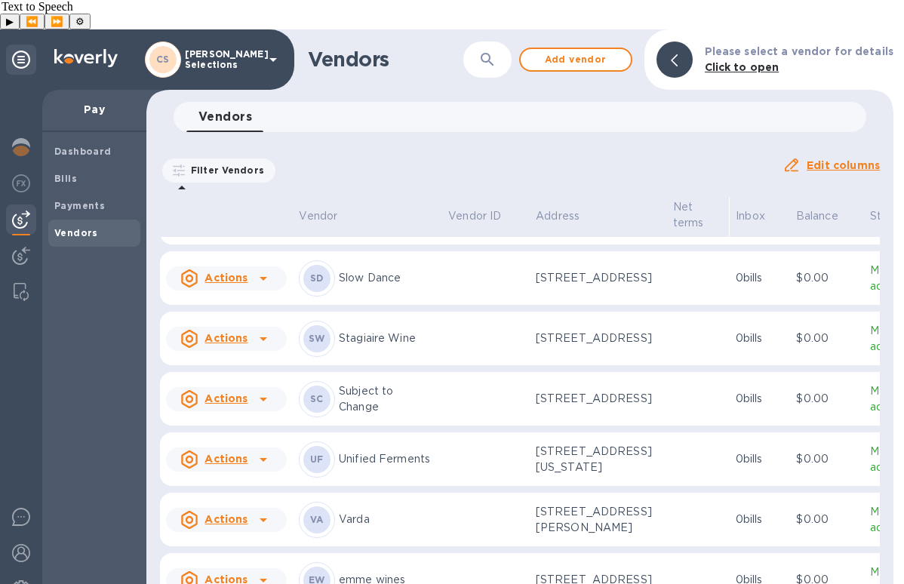
scroll to position [1813, 0]
click at [453, 185] on td at bounding box center [486, 158] width 88 height 54
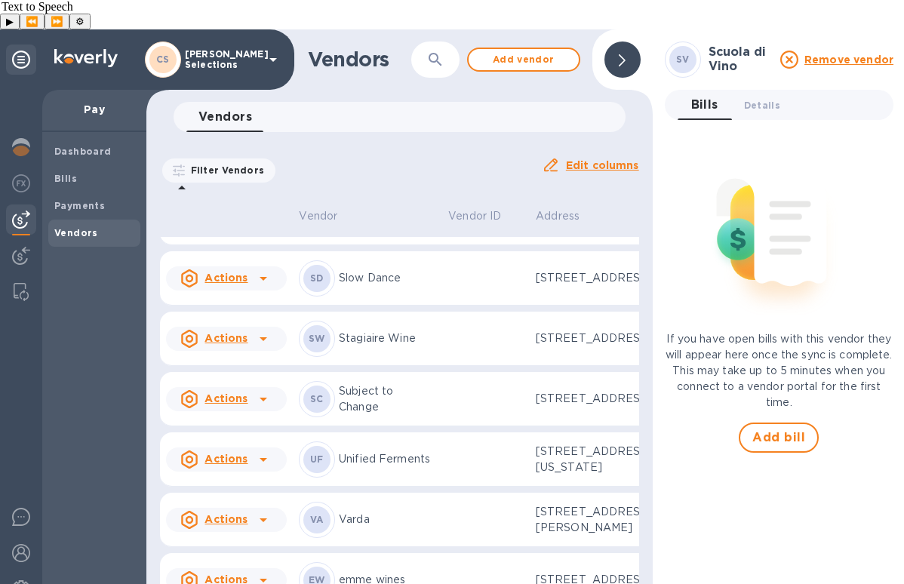
scroll to position [2151, 0]
click at [750, 97] on span "Details 0" at bounding box center [762, 105] width 36 height 16
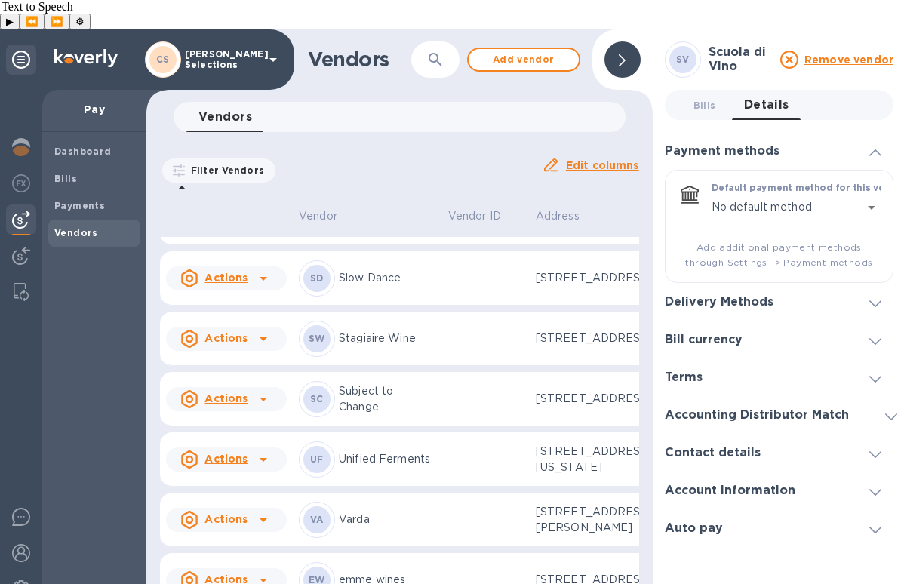
click at [859, 483] on div at bounding box center [875, 490] width 36 height 15
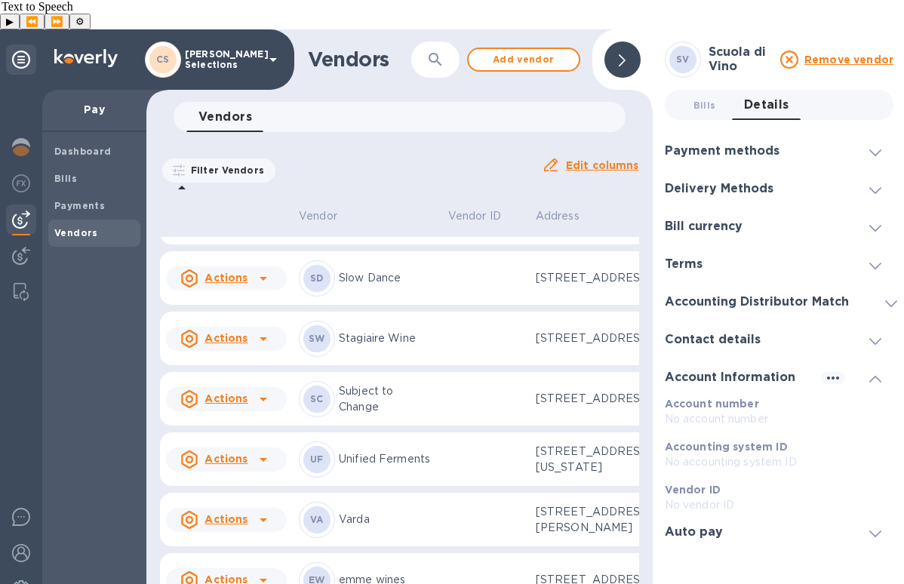
click at [879, 376] on icon at bounding box center [875, 379] width 12 height 7
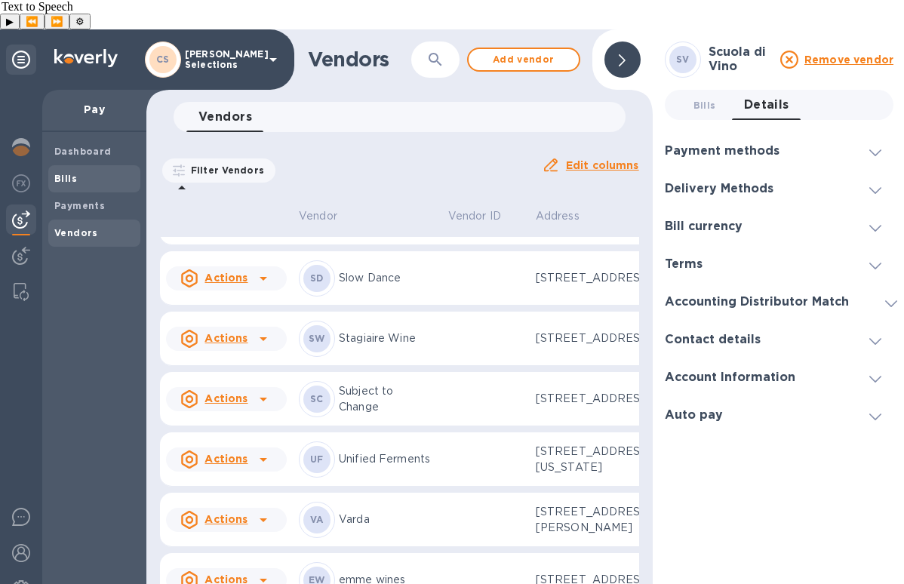
click at [90, 171] on span "Bills" at bounding box center [94, 178] width 80 height 15
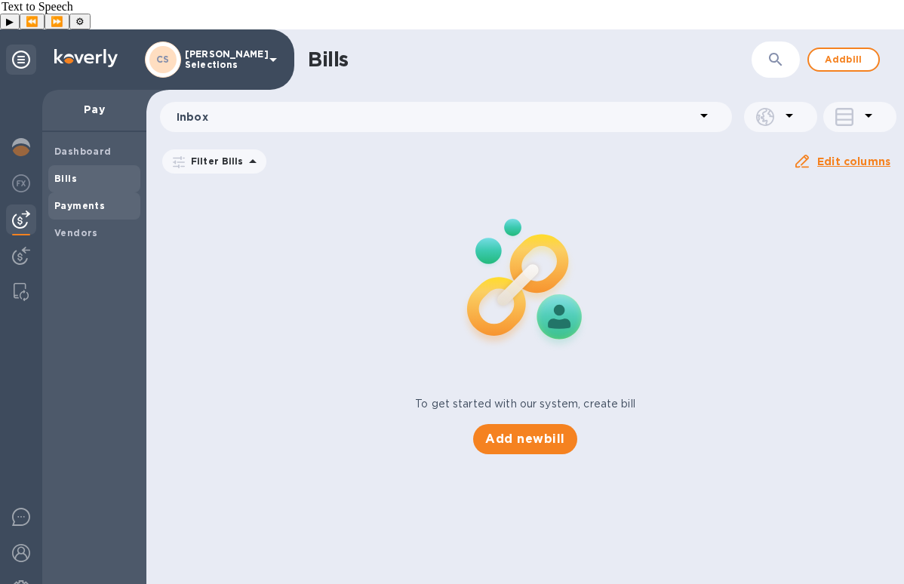
click at [78, 200] on b "Payments" at bounding box center [79, 205] width 51 height 11
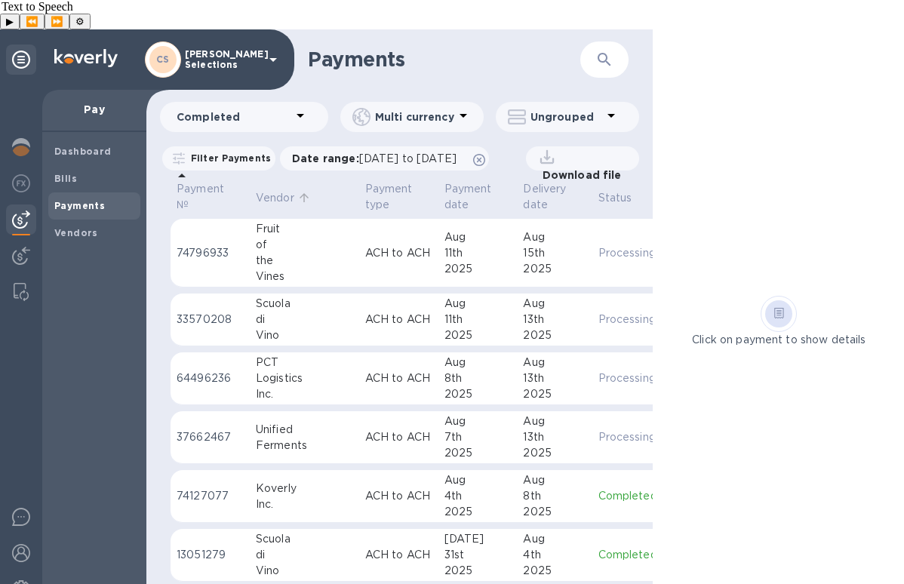
click at [272, 190] on p "Vendor" at bounding box center [275, 198] width 38 height 16
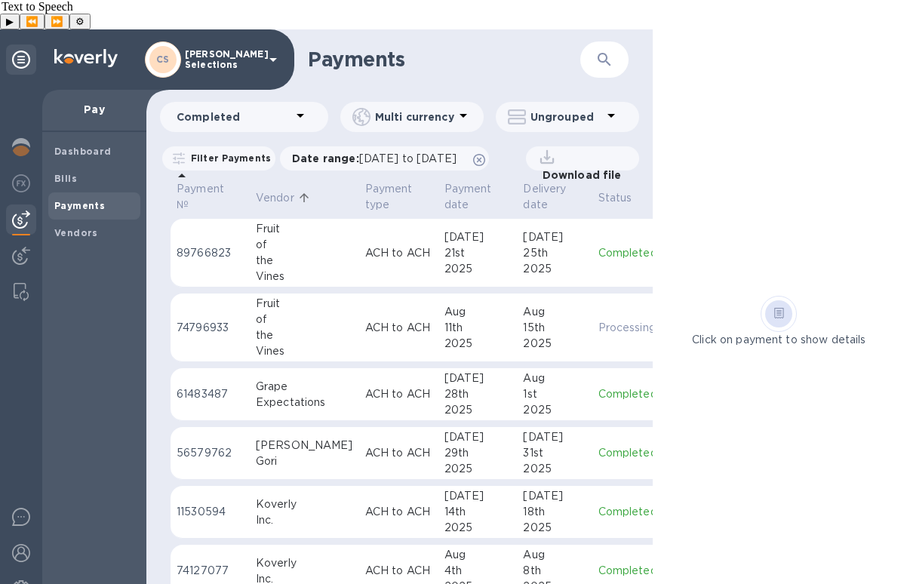
click at [211, 152] on p "Filter Payments" at bounding box center [228, 158] width 86 height 13
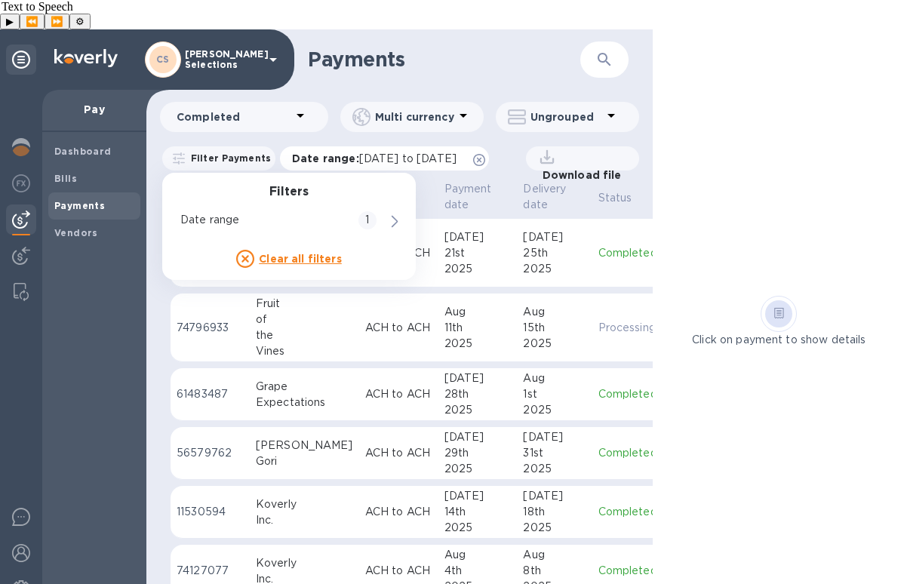
click at [472, 151] on span "Date range : 07/11/2025 to 08/12/2025" at bounding box center [382, 158] width 180 height 15
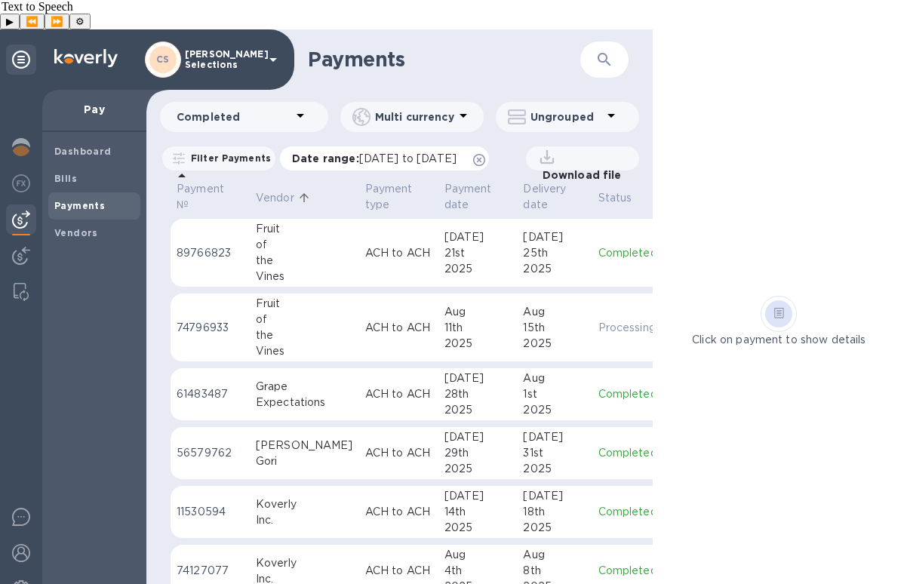
click at [485, 154] on icon at bounding box center [479, 160] width 12 height 12
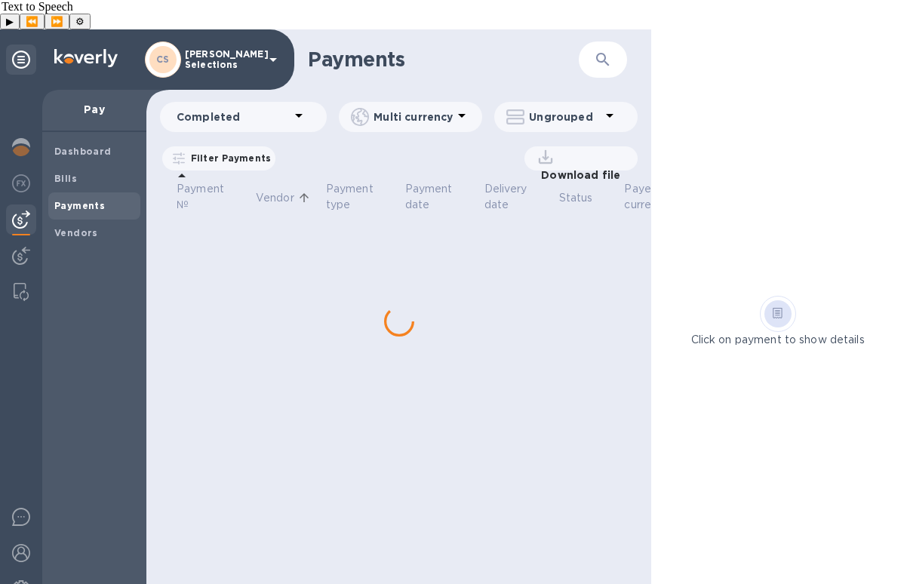
click at [186, 152] on p "Filter Payments" at bounding box center [228, 158] width 86 height 13
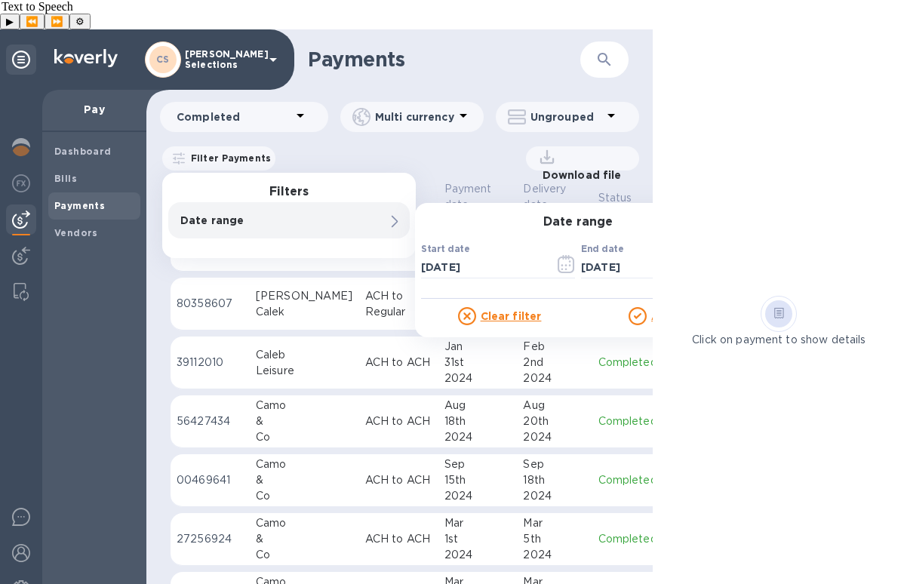
click at [372, 146] on div "Download file" at bounding box center [461, 158] width 355 height 24
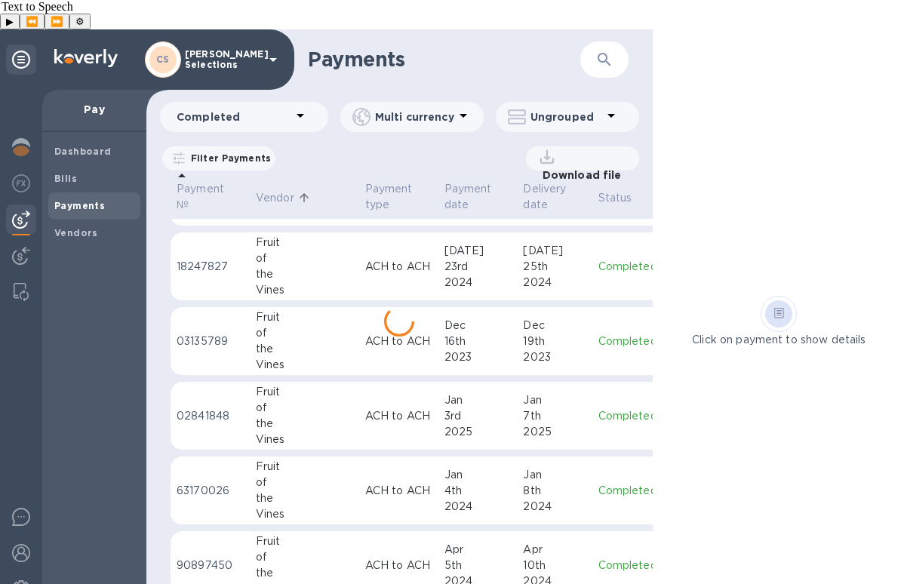
scroll to position [1691, 0]
click at [607, 51] on icon "button" at bounding box center [604, 60] width 18 height 18
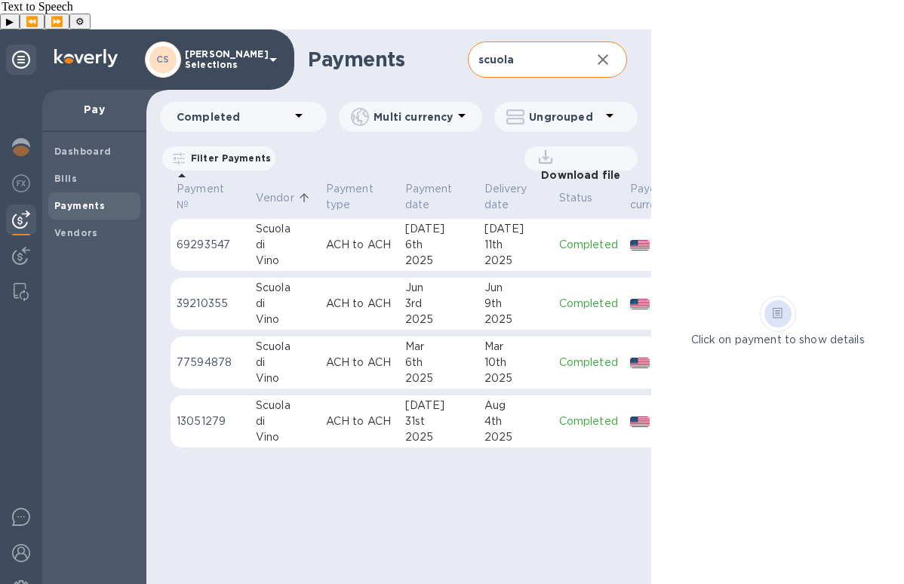
click at [548, 146] on icon at bounding box center [545, 156] width 21 height 21
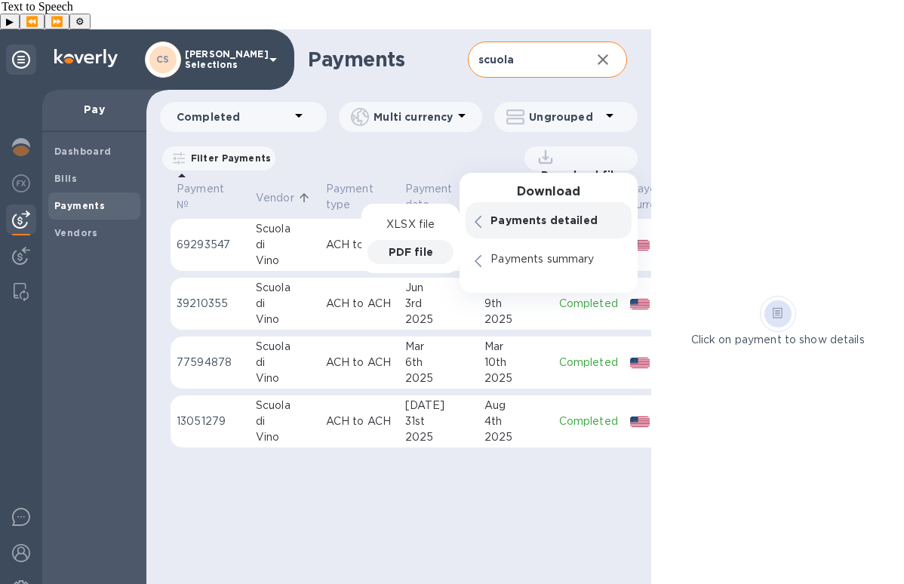
click at [392, 244] on p "PDF file" at bounding box center [411, 251] width 45 height 15
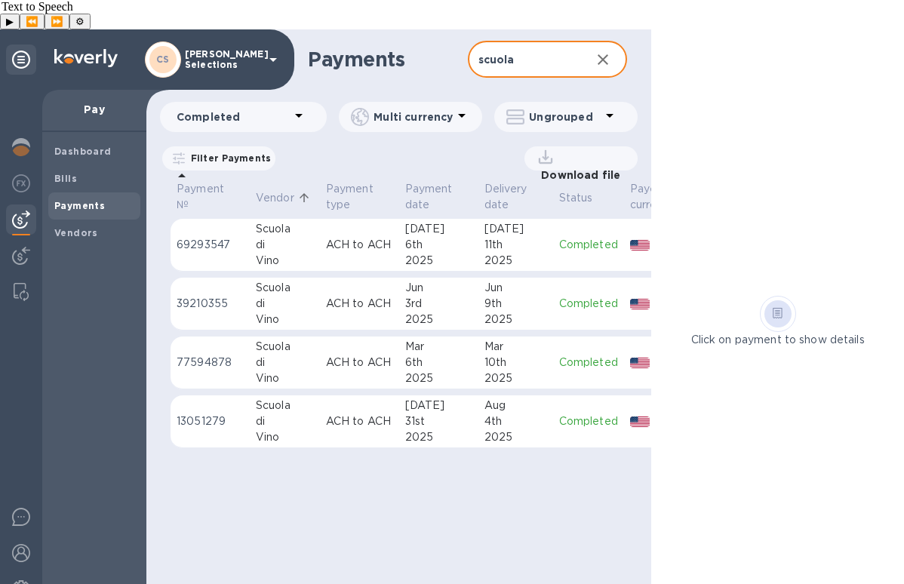
drag, startPoint x: 527, startPoint y: 26, endPoint x: 374, endPoint y: 26, distance: 153.2
click at [374, 29] on div "Payments scuola ​" at bounding box center [398, 59] width 505 height 60
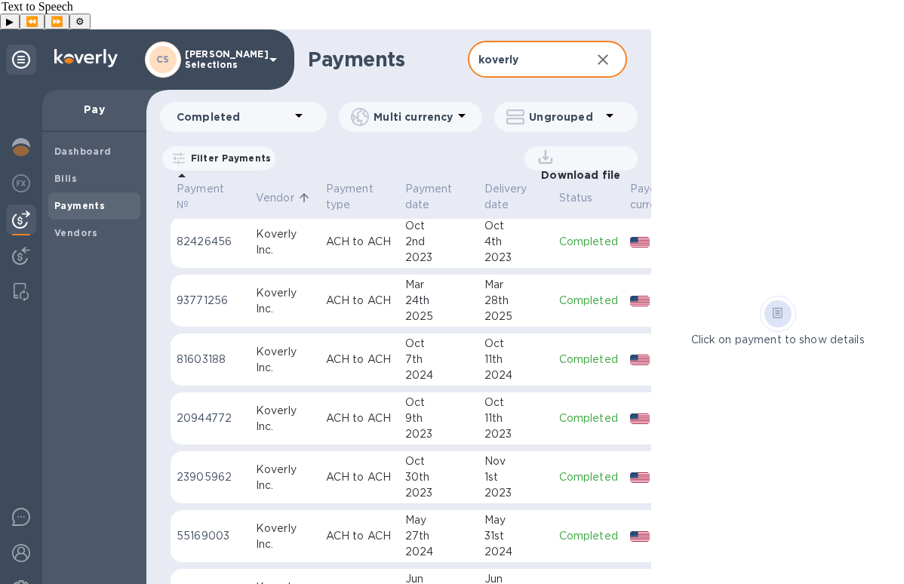
scroll to position [650, 0]
type input "koverly"
click at [299, 191] on icon at bounding box center [304, 198] width 14 height 14
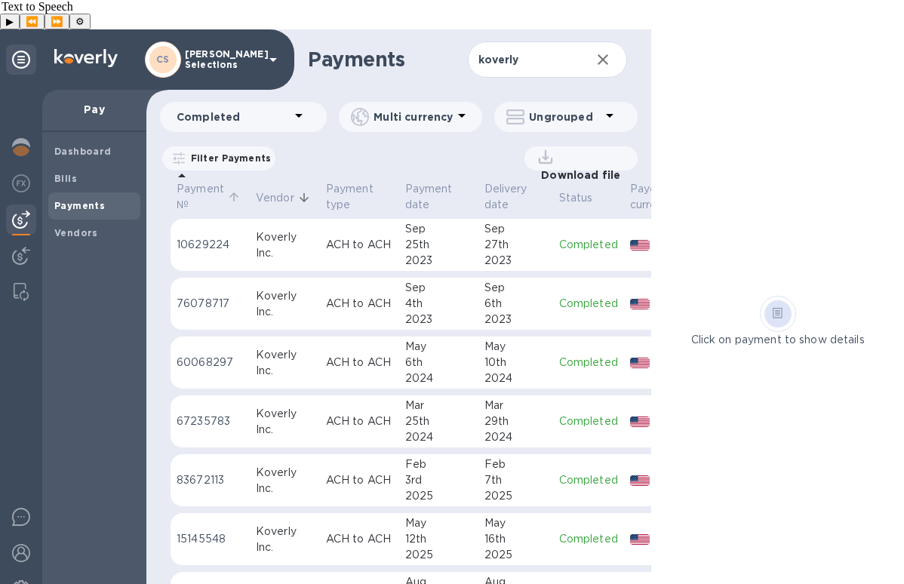
click at [211, 181] on p "Payment №" at bounding box center [201, 197] width 48 height 32
click at [231, 190] on icon at bounding box center [234, 197] width 14 height 14
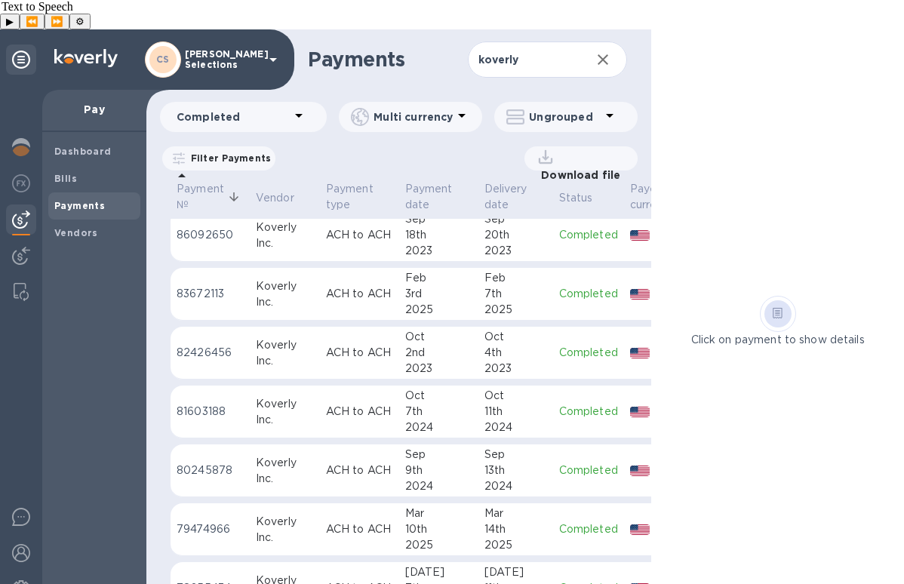
scroll to position [802, 0]
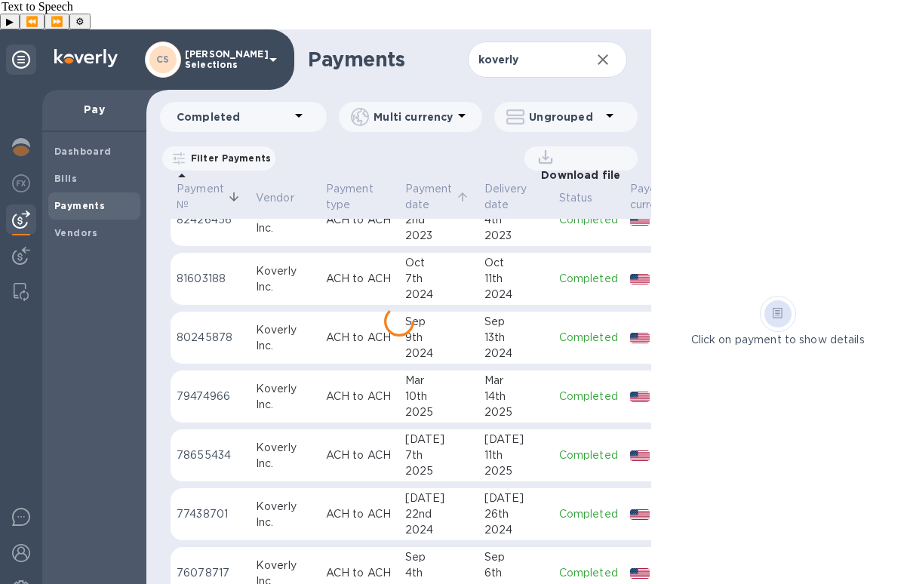
click at [433, 181] on p "Payment date" at bounding box center [429, 197] width 48 height 32
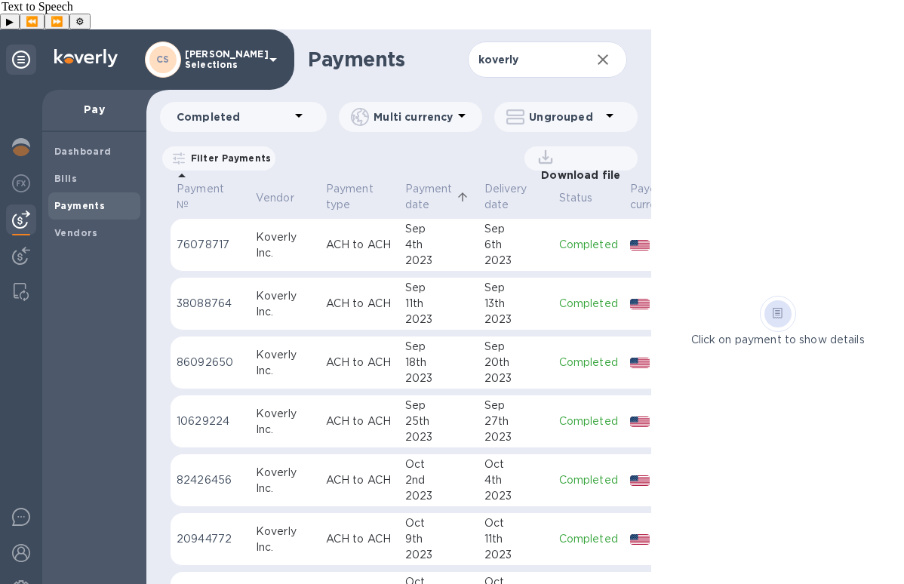
click at [445, 183] on p "Payment date" at bounding box center [429, 197] width 48 height 32
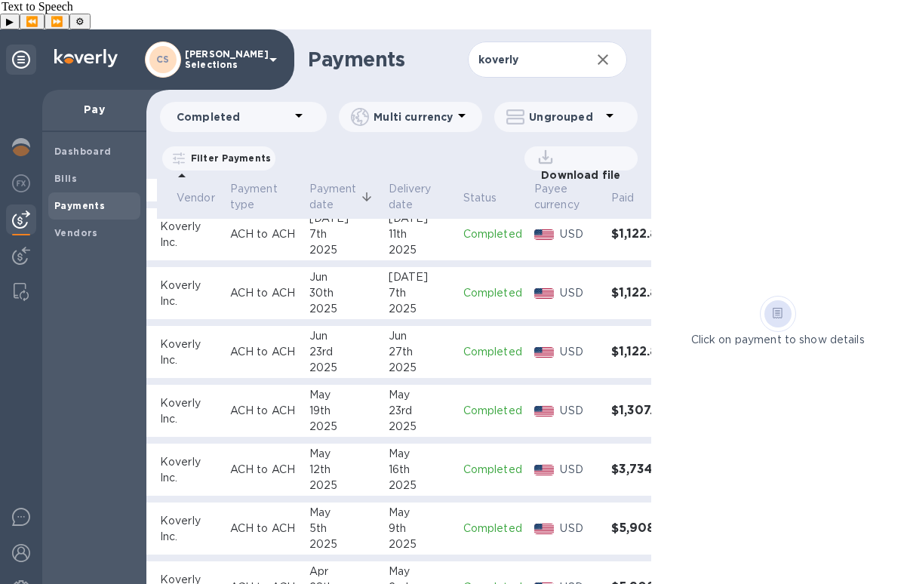
scroll to position [128, 0]
